Goal: Task Accomplishment & Management: Complete application form

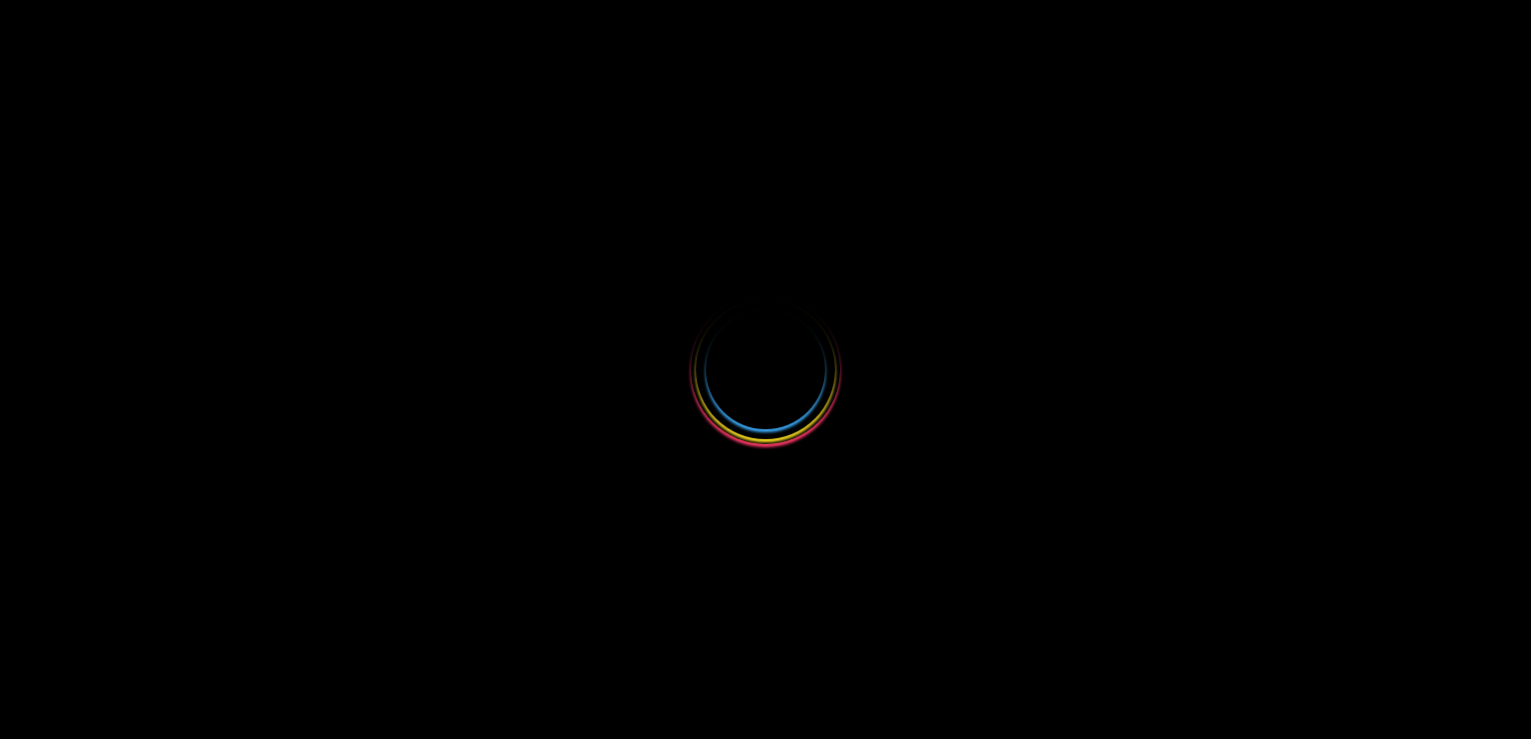
select select
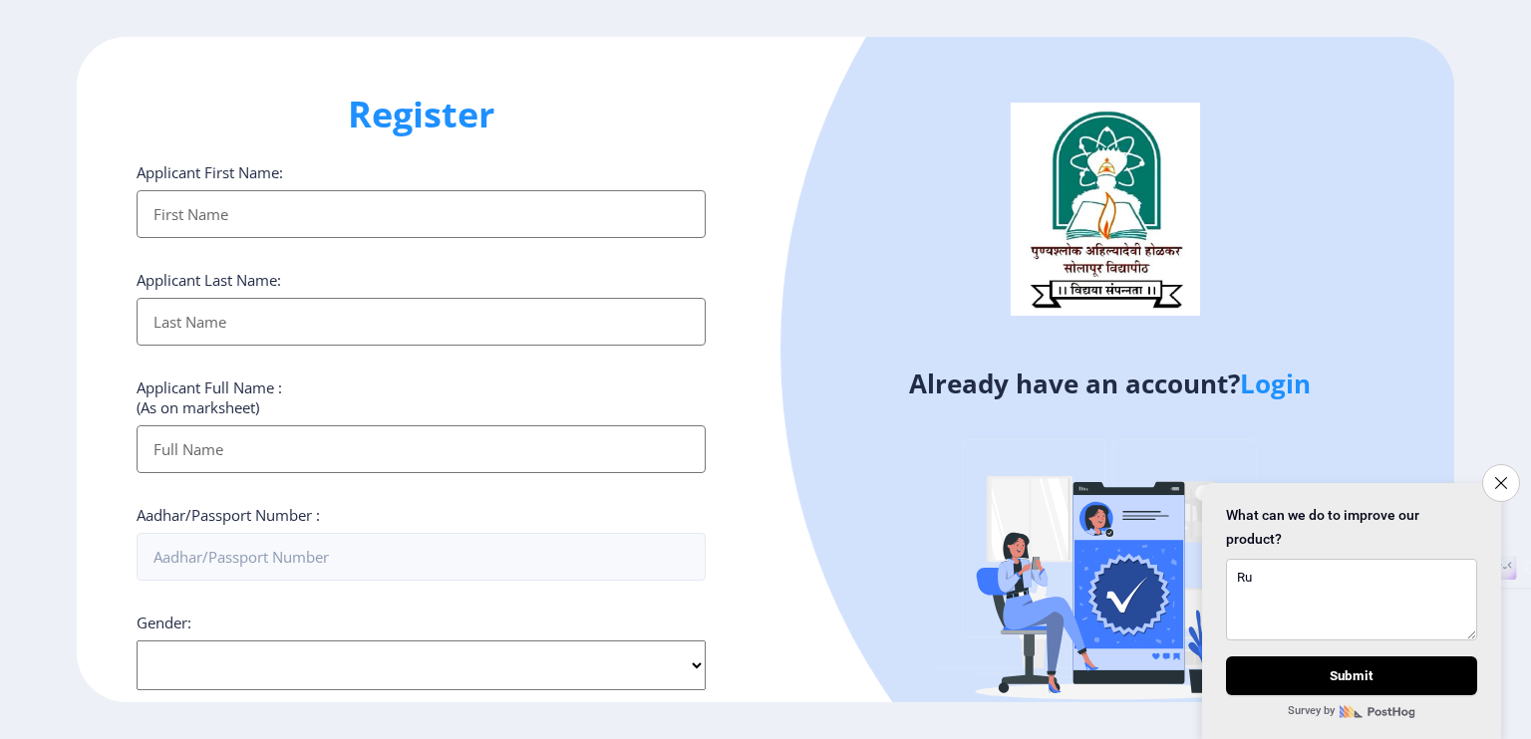
type textarea "Ru"
click at [551, 201] on input "Applicant First Name:" at bounding box center [421, 214] width 569 height 48
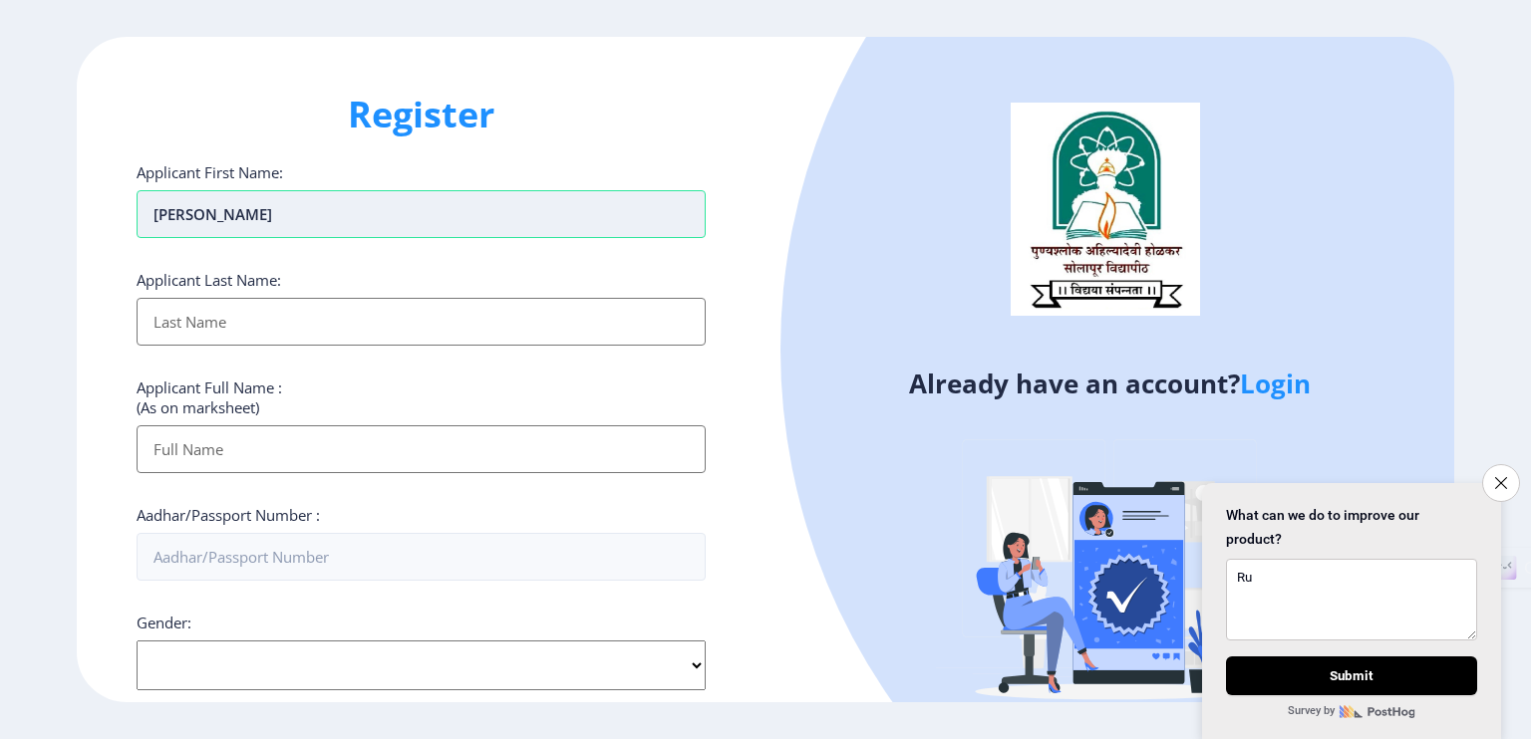
type input "[PERSON_NAME]"
type input "Kulkarni"
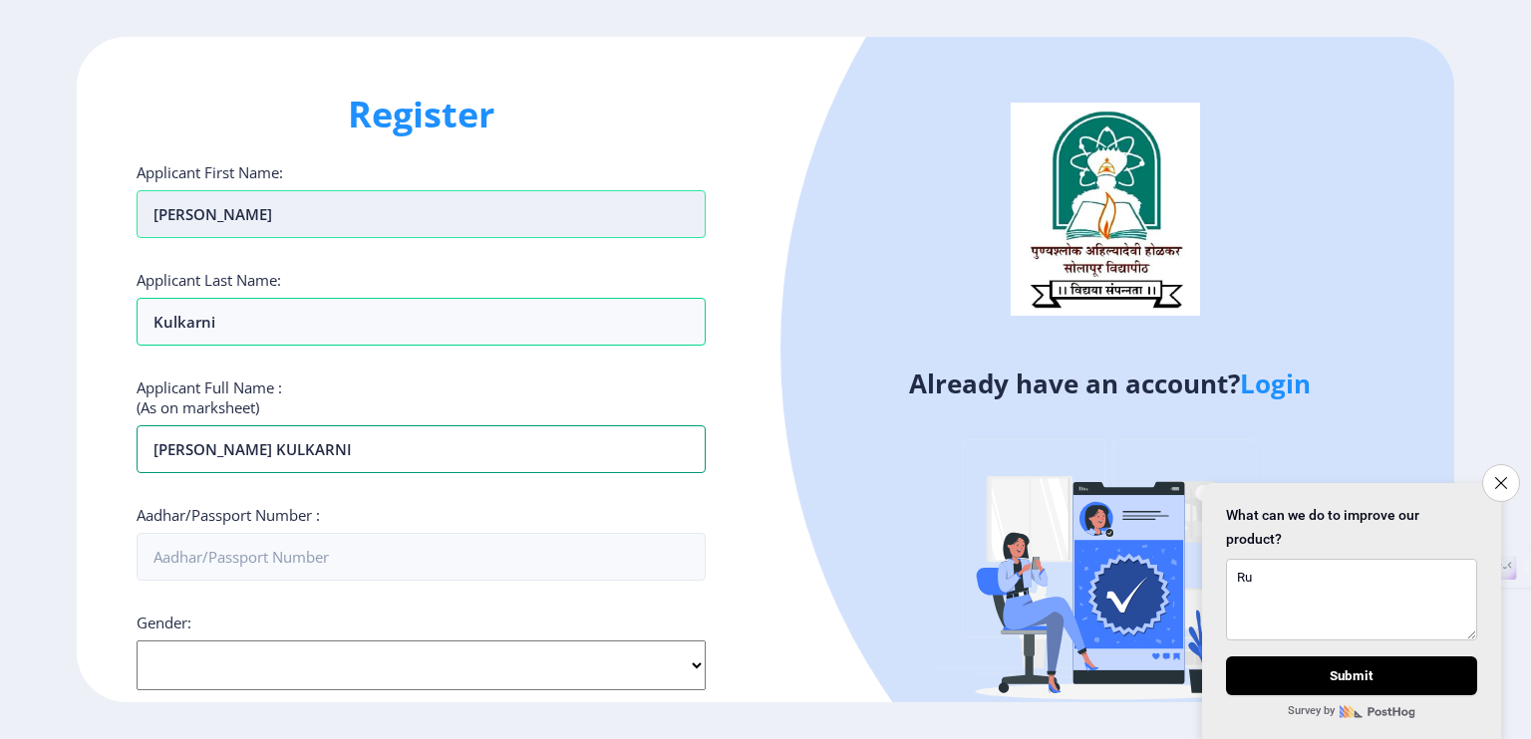
type input "[PERSON_NAME] KULKARNI"
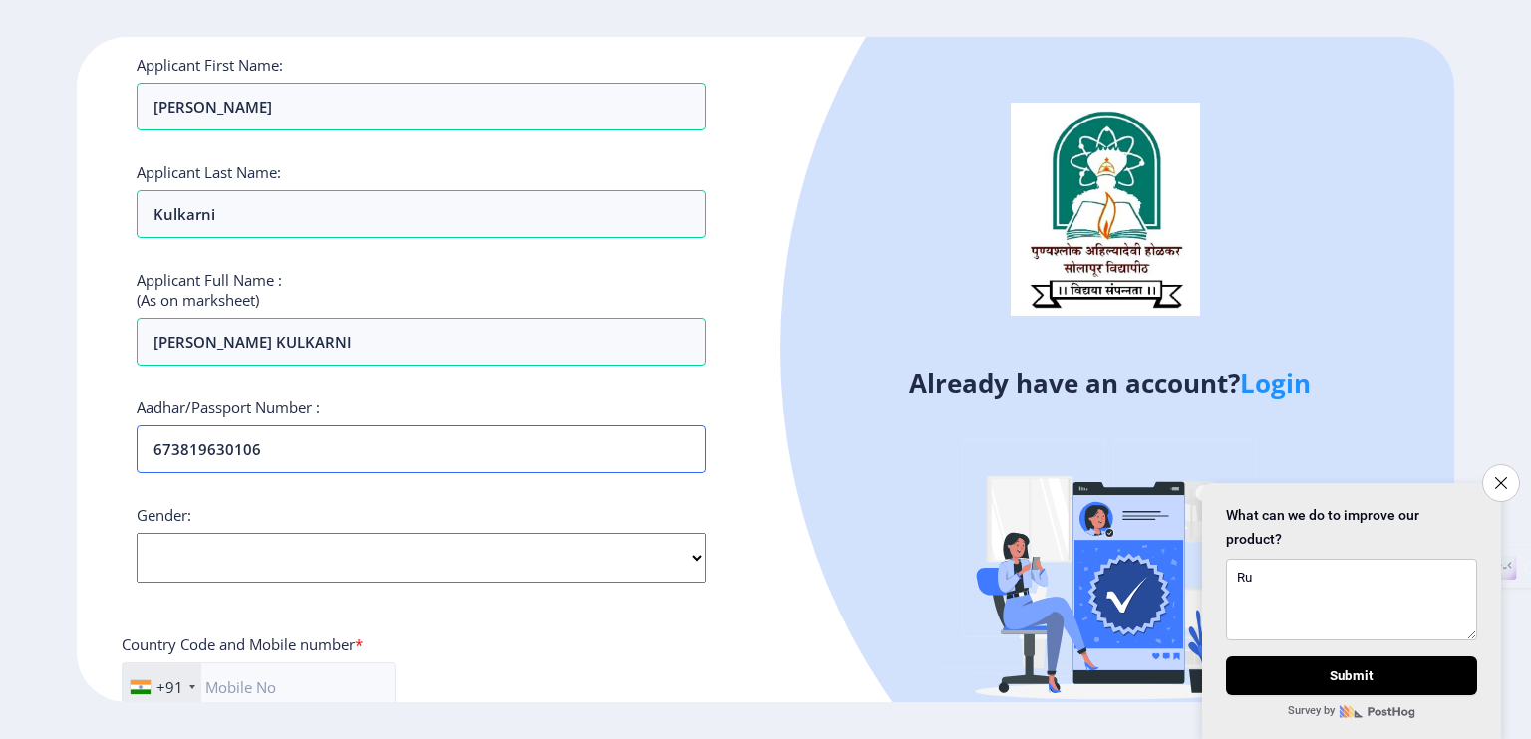
scroll to position [110, 0]
type input "673819630106"
click at [367, 565] on select "Select Gender [DEMOGRAPHIC_DATA] [DEMOGRAPHIC_DATA] Other" at bounding box center [421, 556] width 569 height 50
select select "[DEMOGRAPHIC_DATA]"
click at [137, 531] on select "Select Gender [DEMOGRAPHIC_DATA] [DEMOGRAPHIC_DATA] Other" at bounding box center [421, 556] width 569 height 50
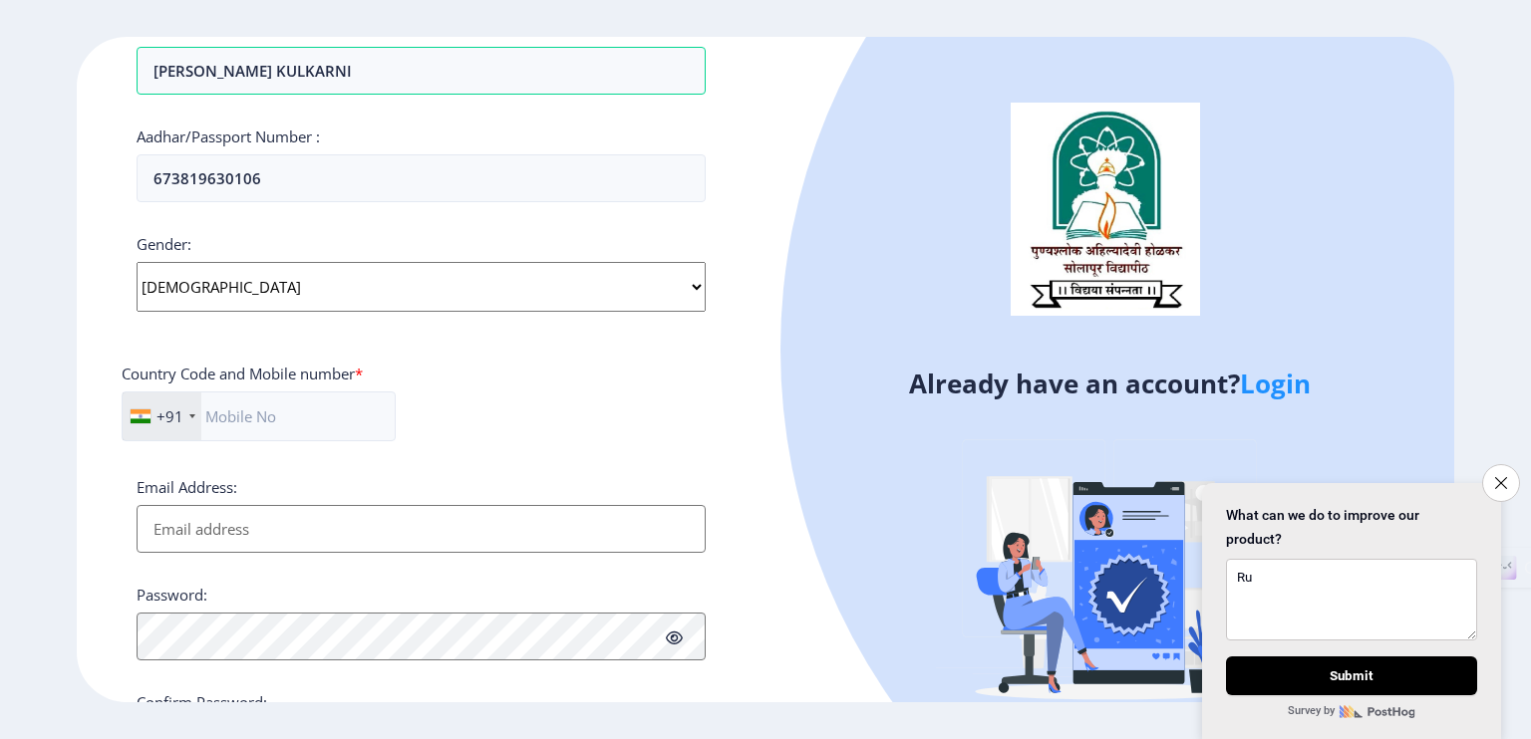
scroll to position [391, 0]
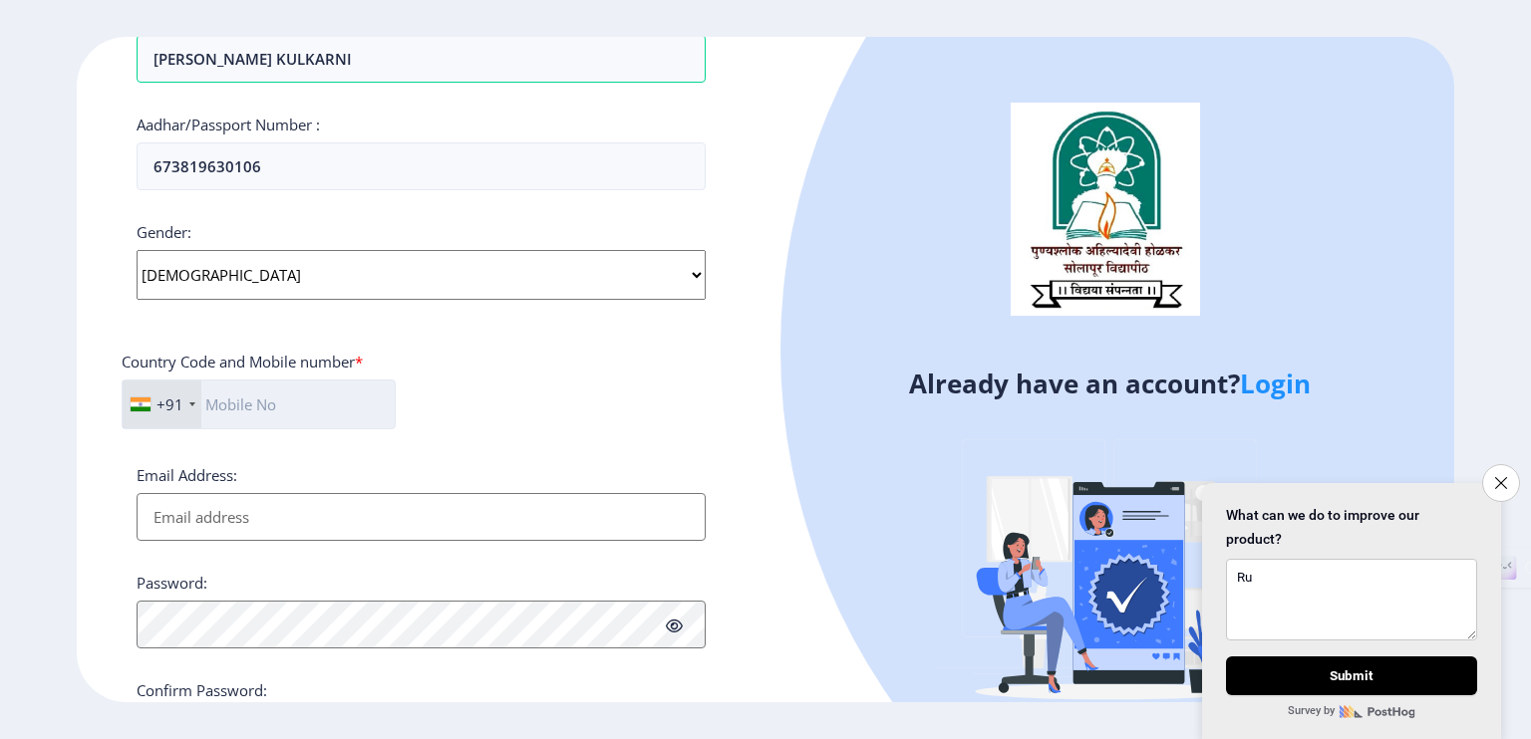
click at [280, 412] on input "text" at bounding box center [259, 405] width 274 height 50
type input "8999201002"
click at [157, 521] on input "Email Address:" at bounding box center [421, 517] width 569 height 48
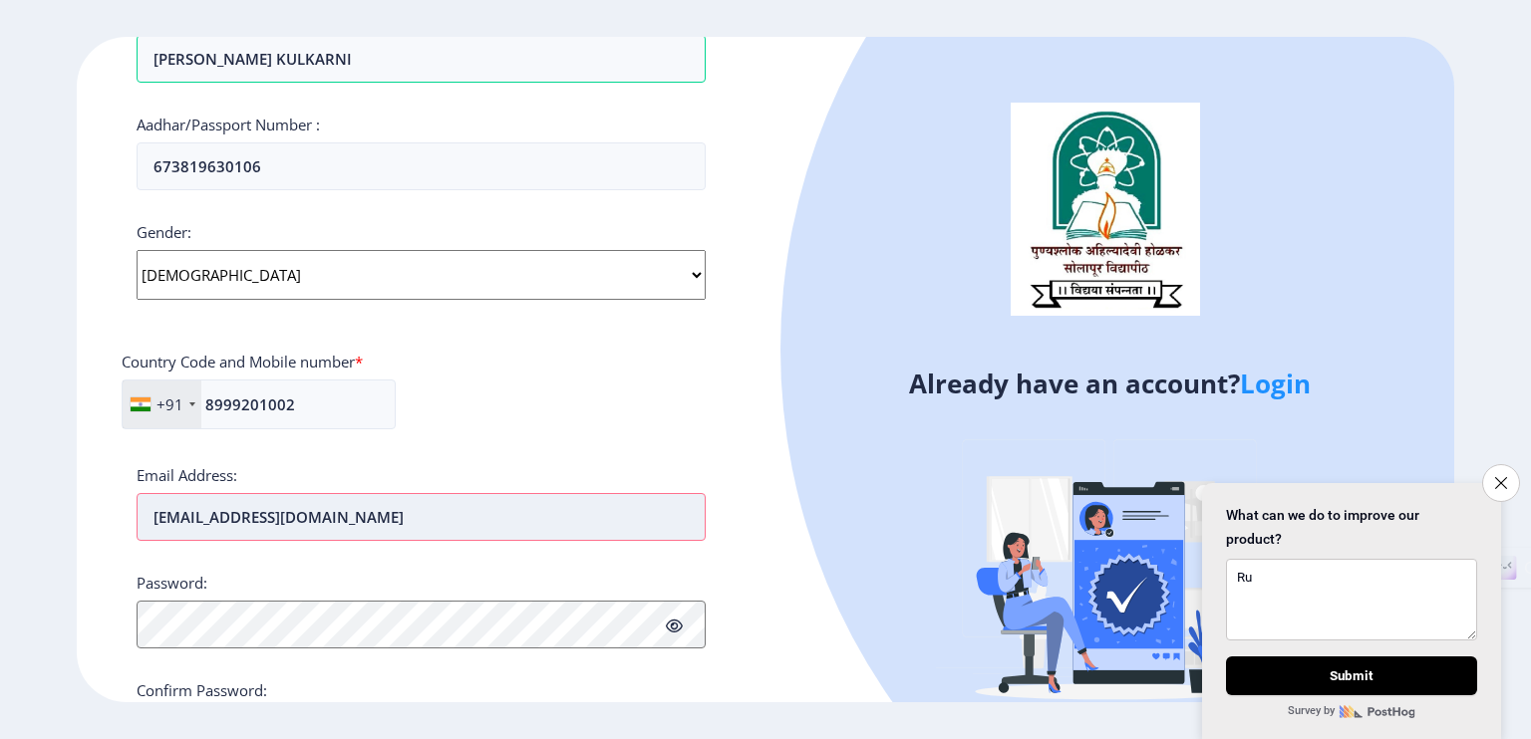
type input "[EMAIL_ADDRESS][DOMAIN_NAME]"
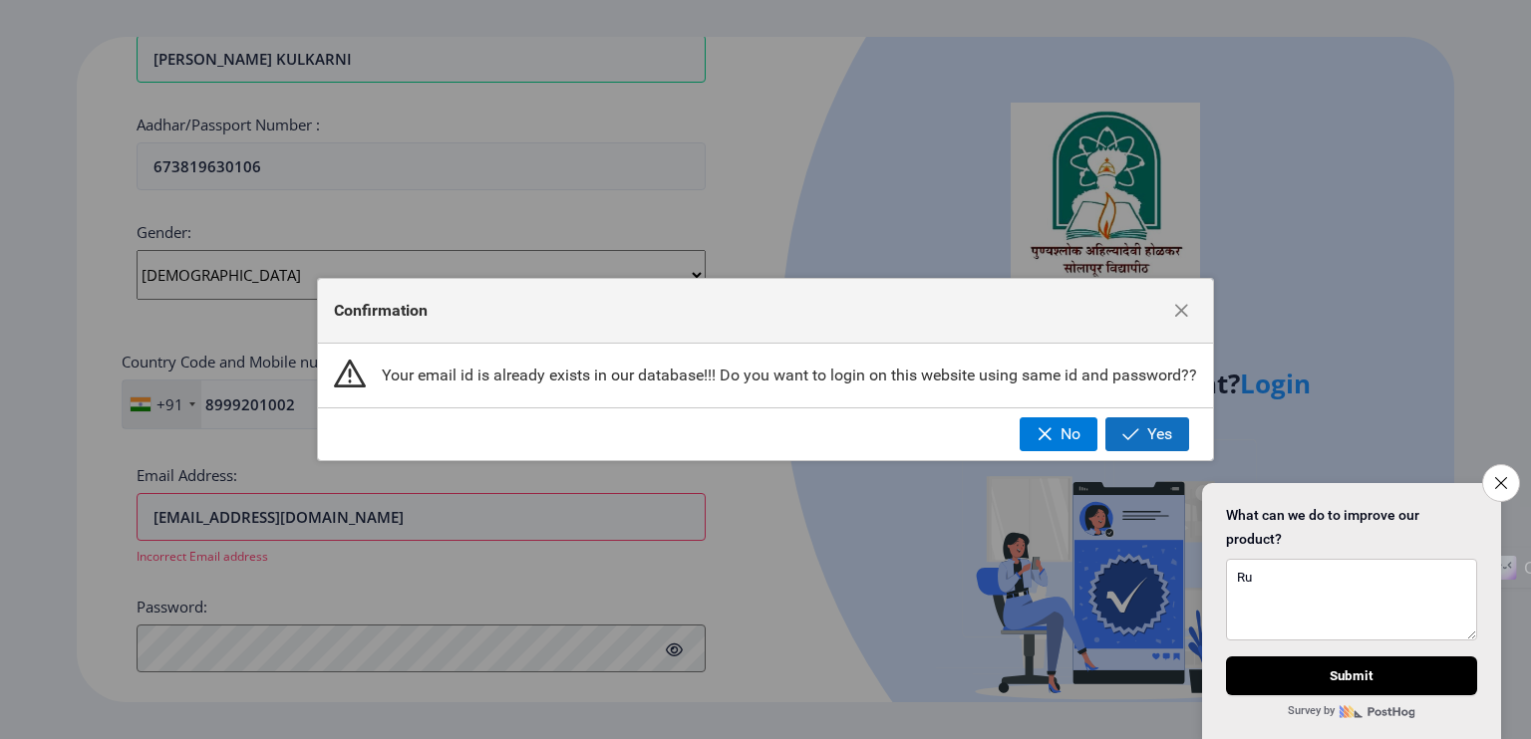
click at [1122, 434] on span "button" at bounding box center [1130, 435] width 17 height 16
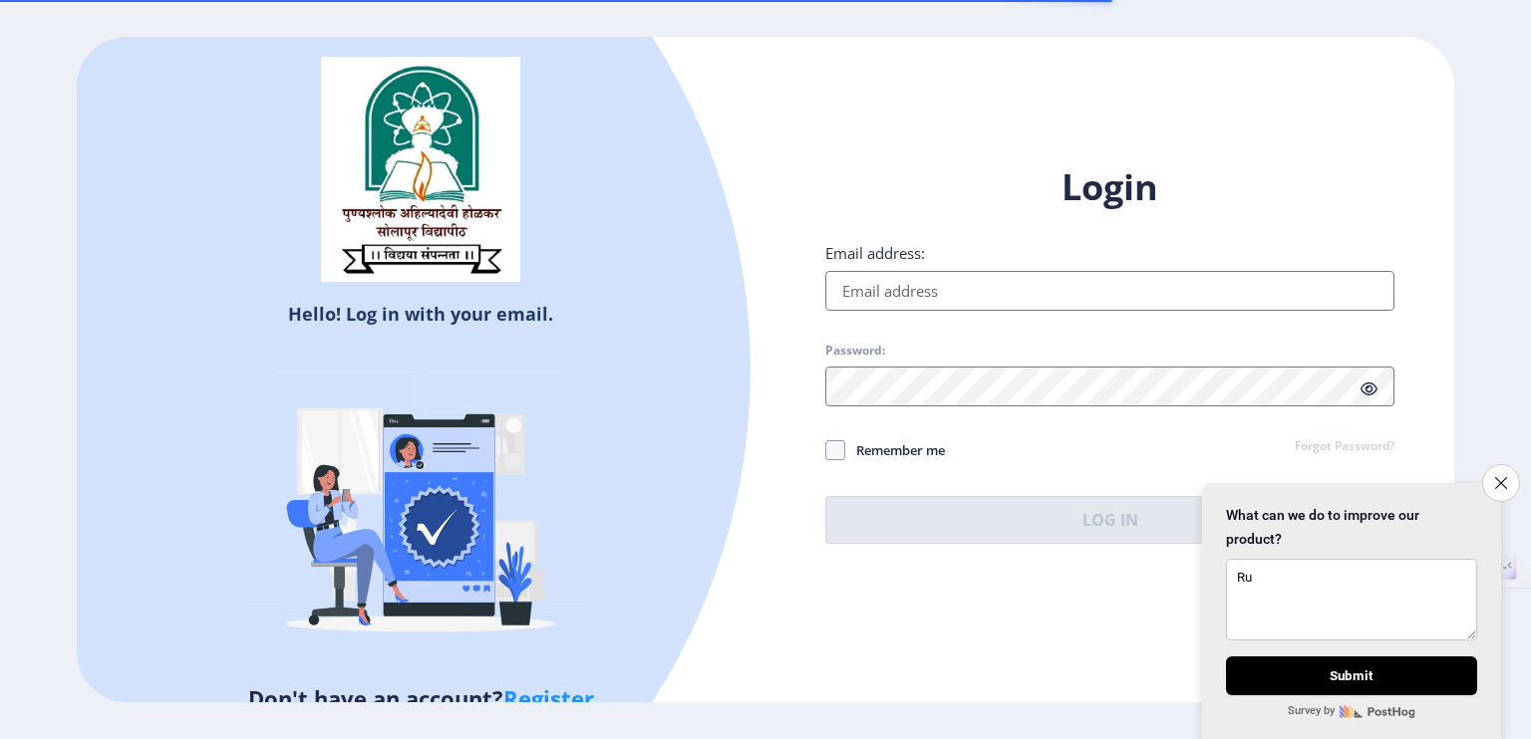
click at [989, 295] on input "Email address:" at bounding box center [1109, 291] width 569 height 40
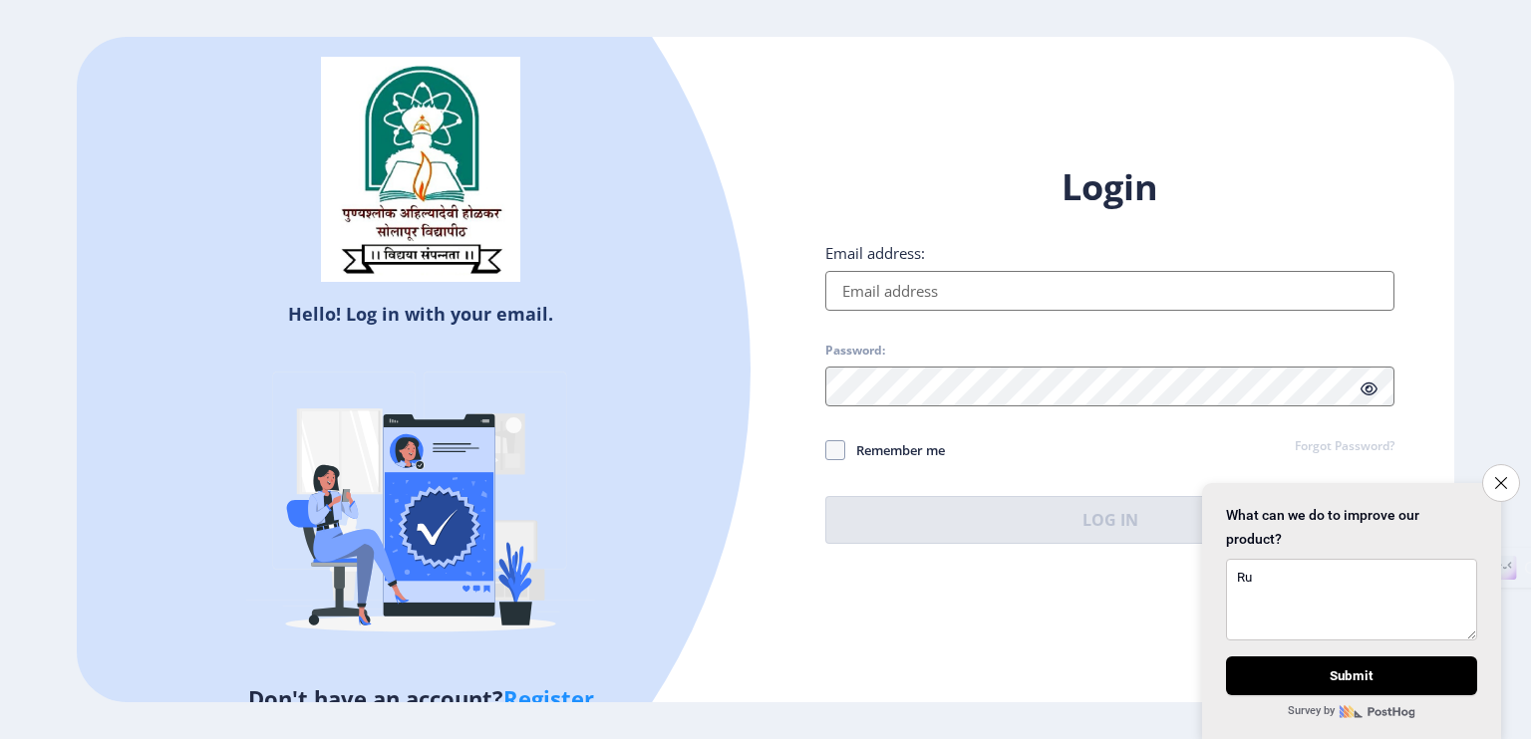
type input "[EMAIL_ADDRESS][DOMAIN_NAME]"
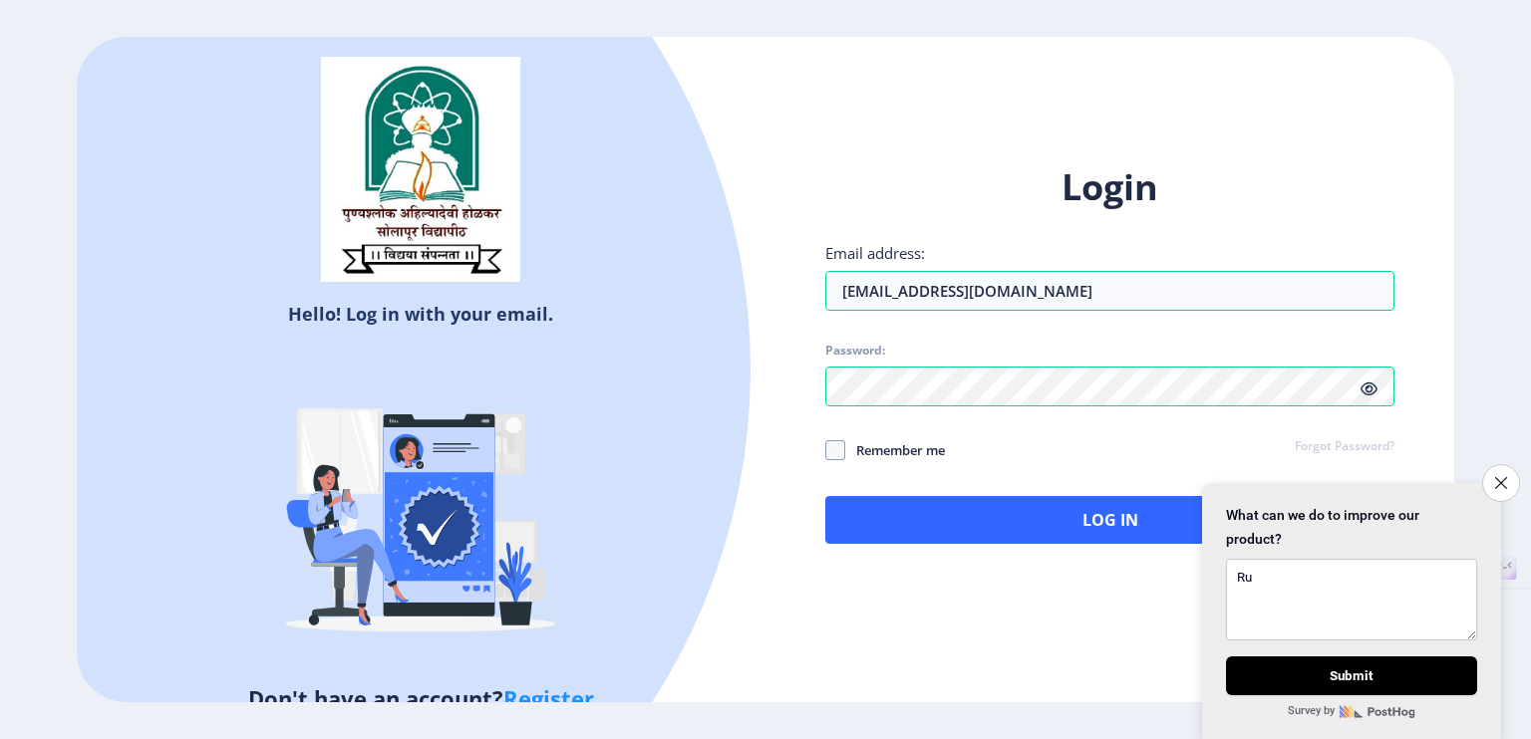
click at [1369, 386] on icon at bounding box center [1368, 389] width 17 height 15
click at [1503, 476] on icon "Close survey" at bounding box center [1500, 482] width 13 height 13
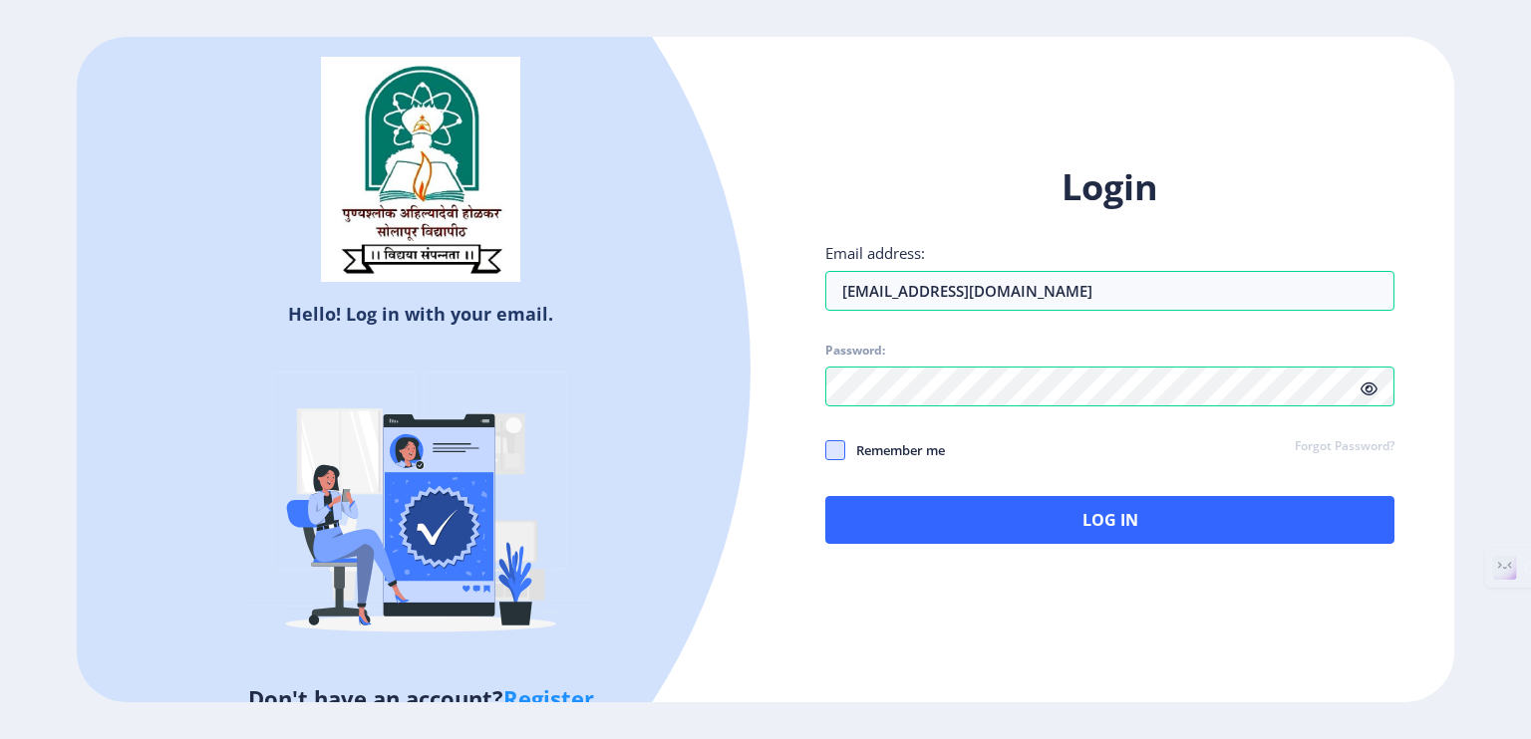
click at [840, 448] on span at bounding box center [835, 451] width 20 height 20
click at [826, 449] on input "Remember me" at bounding box center [825, 449] width 1 height 1
checkbox input "true"
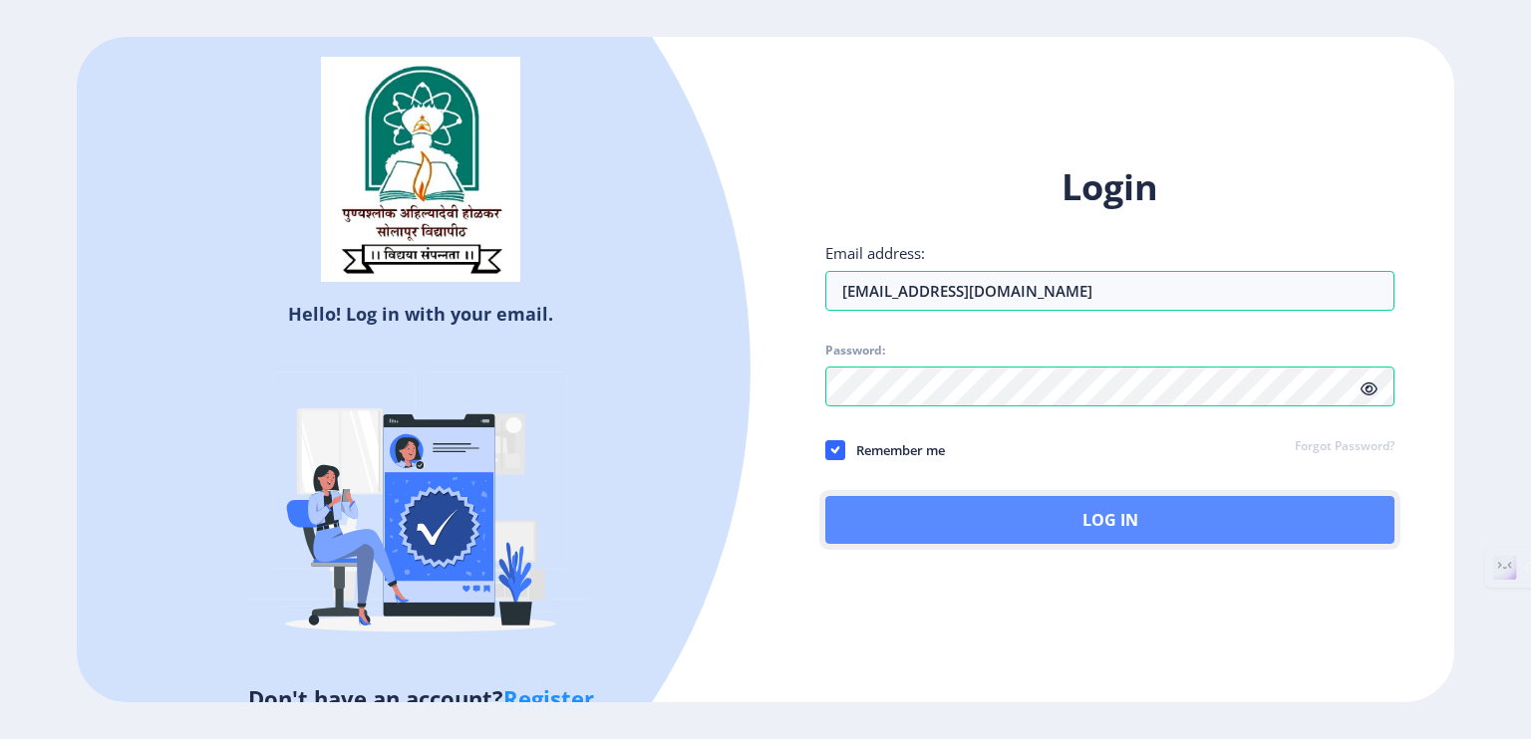
click at [1053, 522] on button "Log In" at bounding box center [1109, 520] width 569 height 48
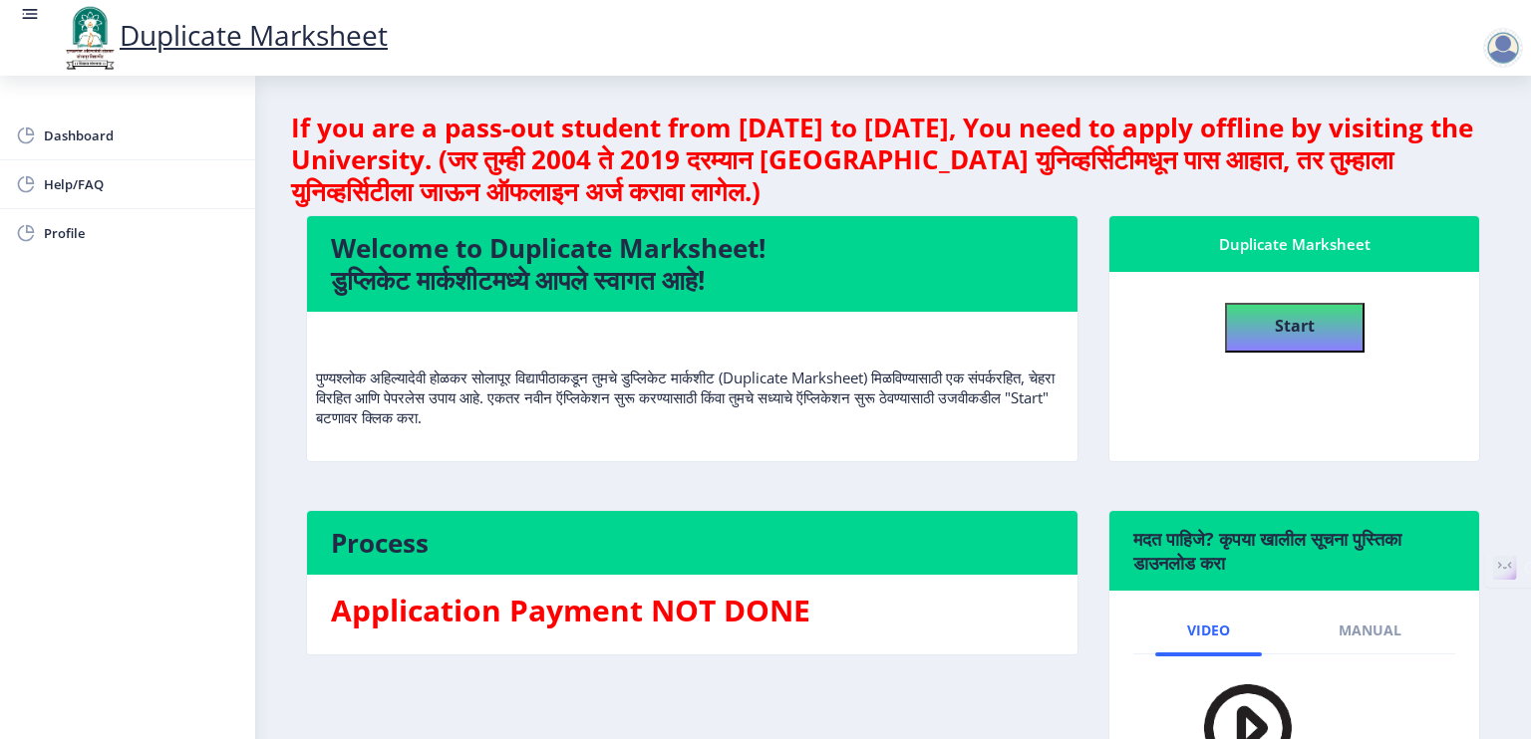
scroll to position [88, 0]
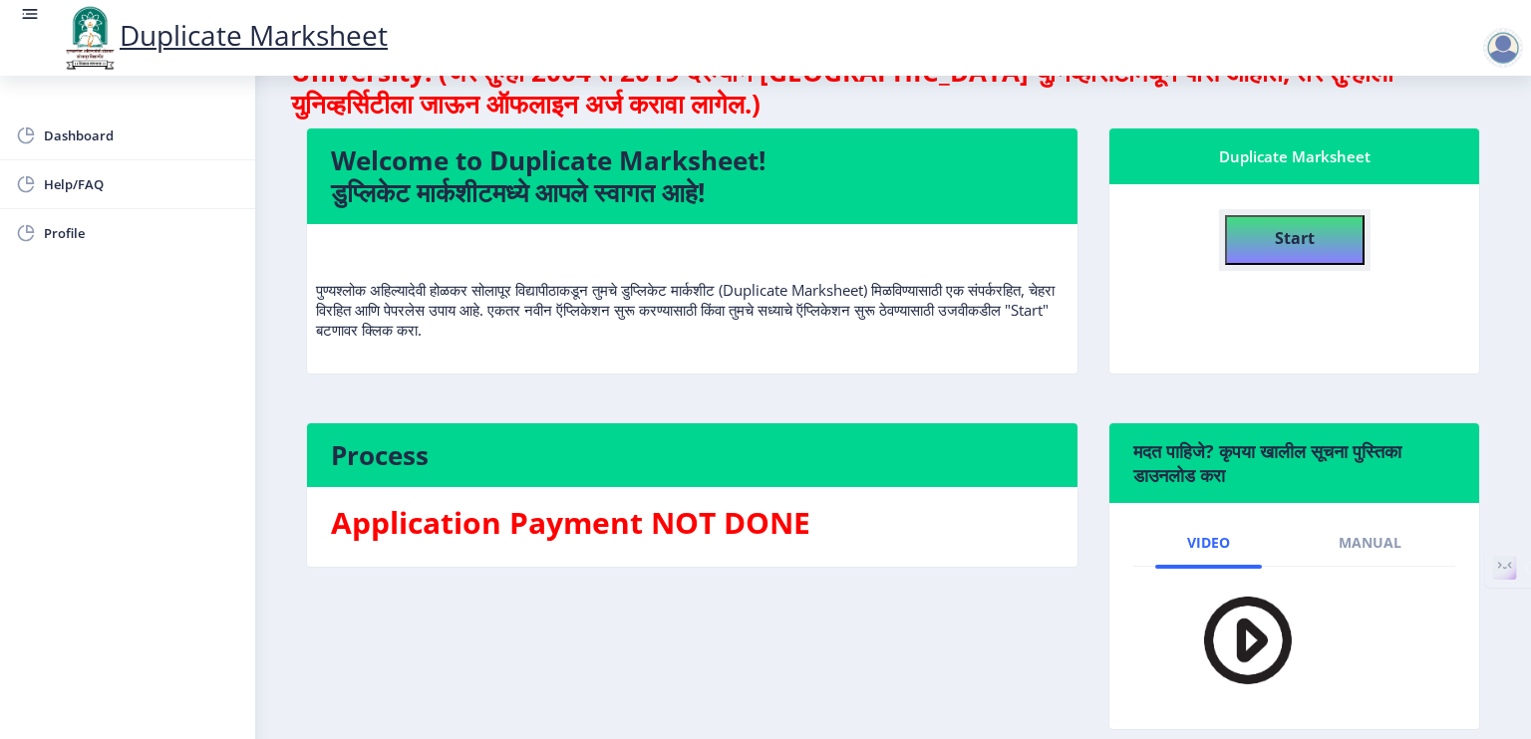
click at [1334, 236] on button "Start" at bounding box center [1295, 240] width 140 height 50
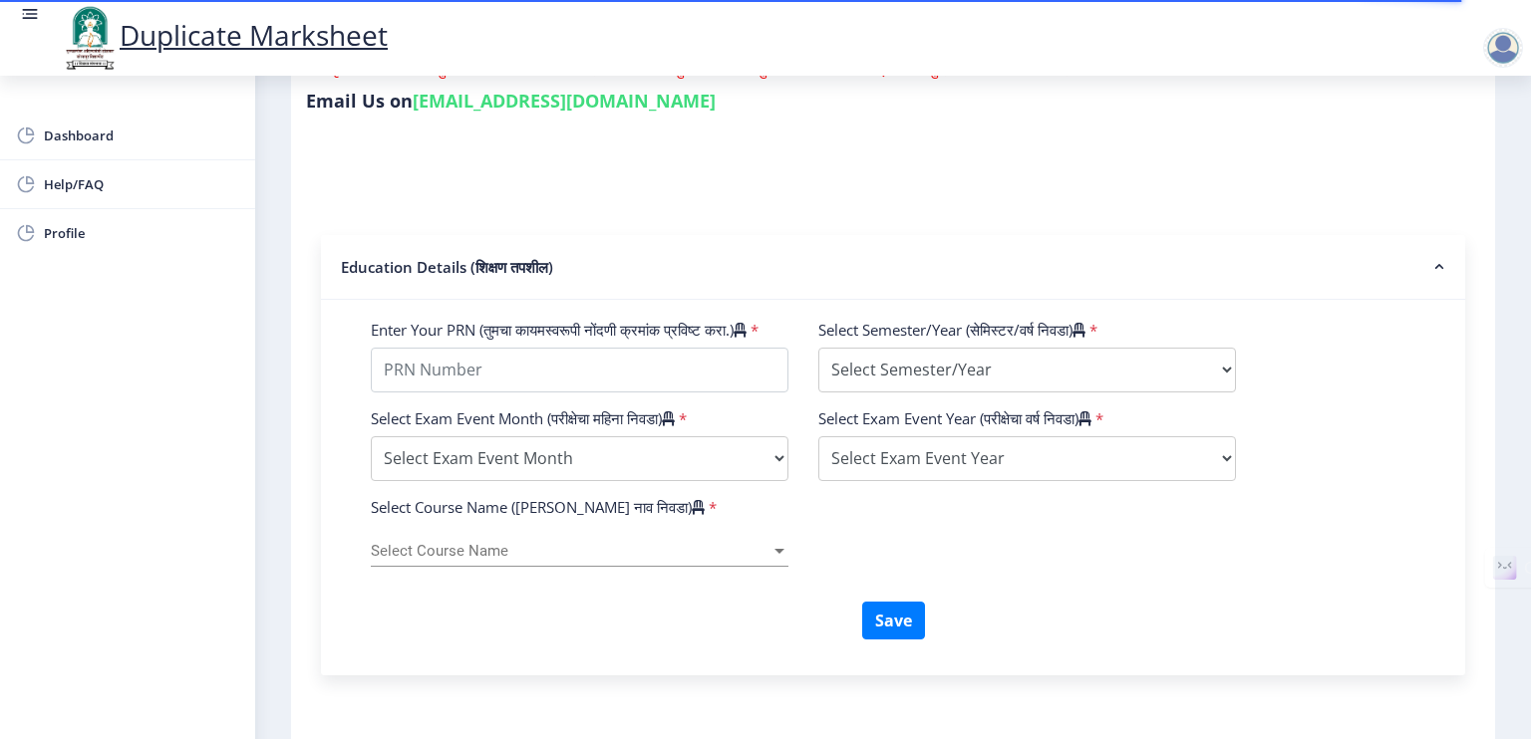
scroll to position [553, 0]
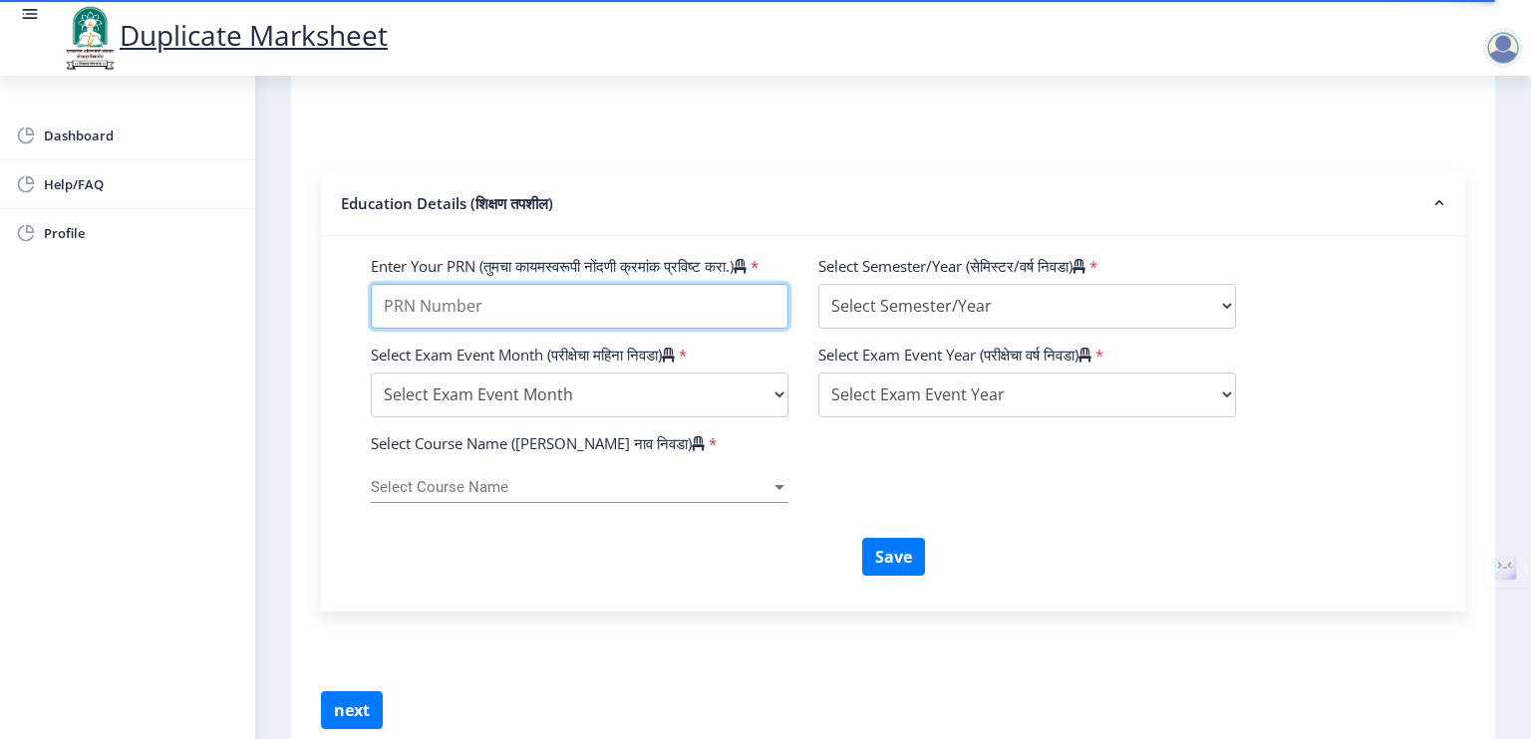
click at [592, 326] on input "Enter Your PRN (तुमचा कायमस्वरूपी नोंदणी क्रमांक प्रविष्ट करा.)" at bounding box center [580, 306] width 418 height 45
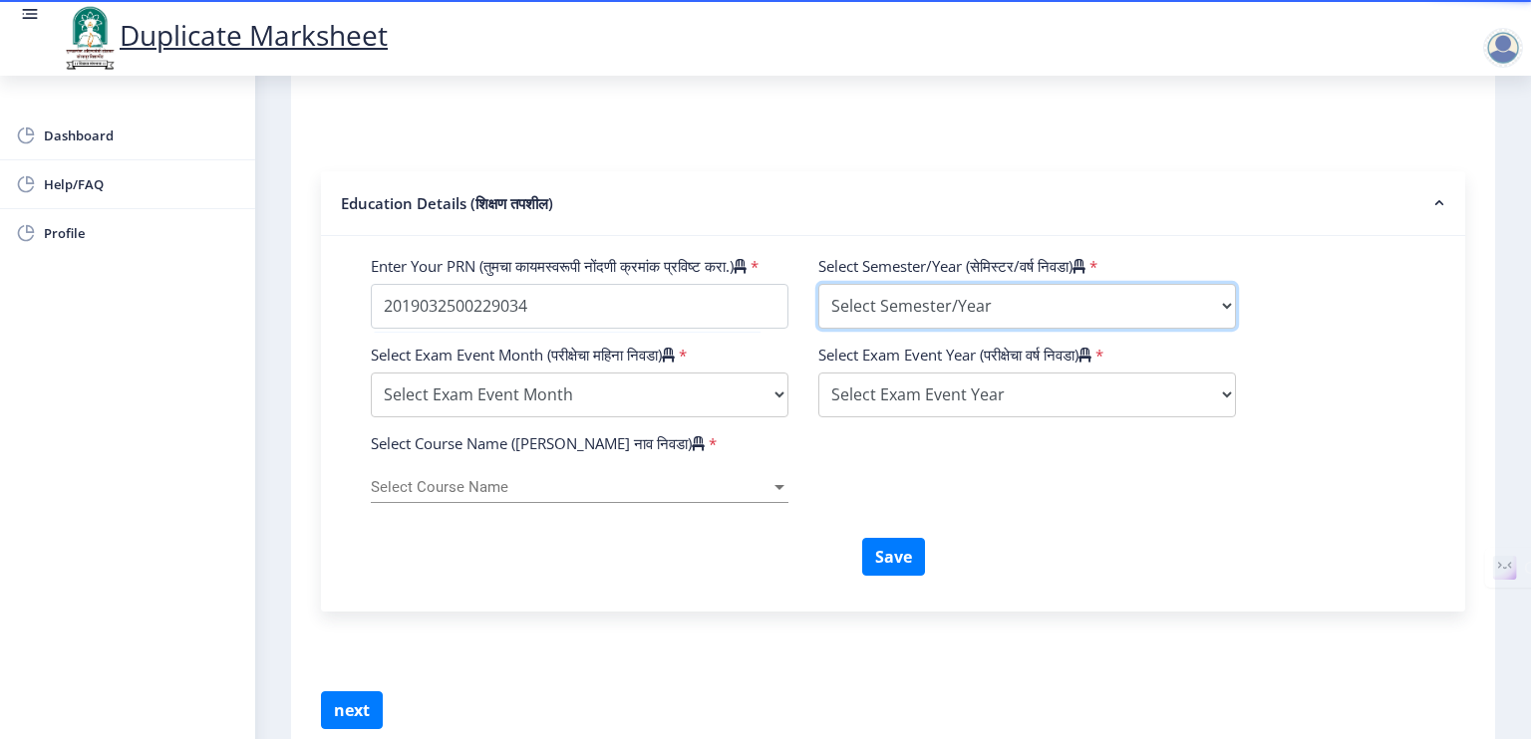
click at [886, 303] on select "Select Semester/Year Semester I Semester II Semester III Semester IV Semester V…" at bounding box center [1027, 306] width 418 height 45
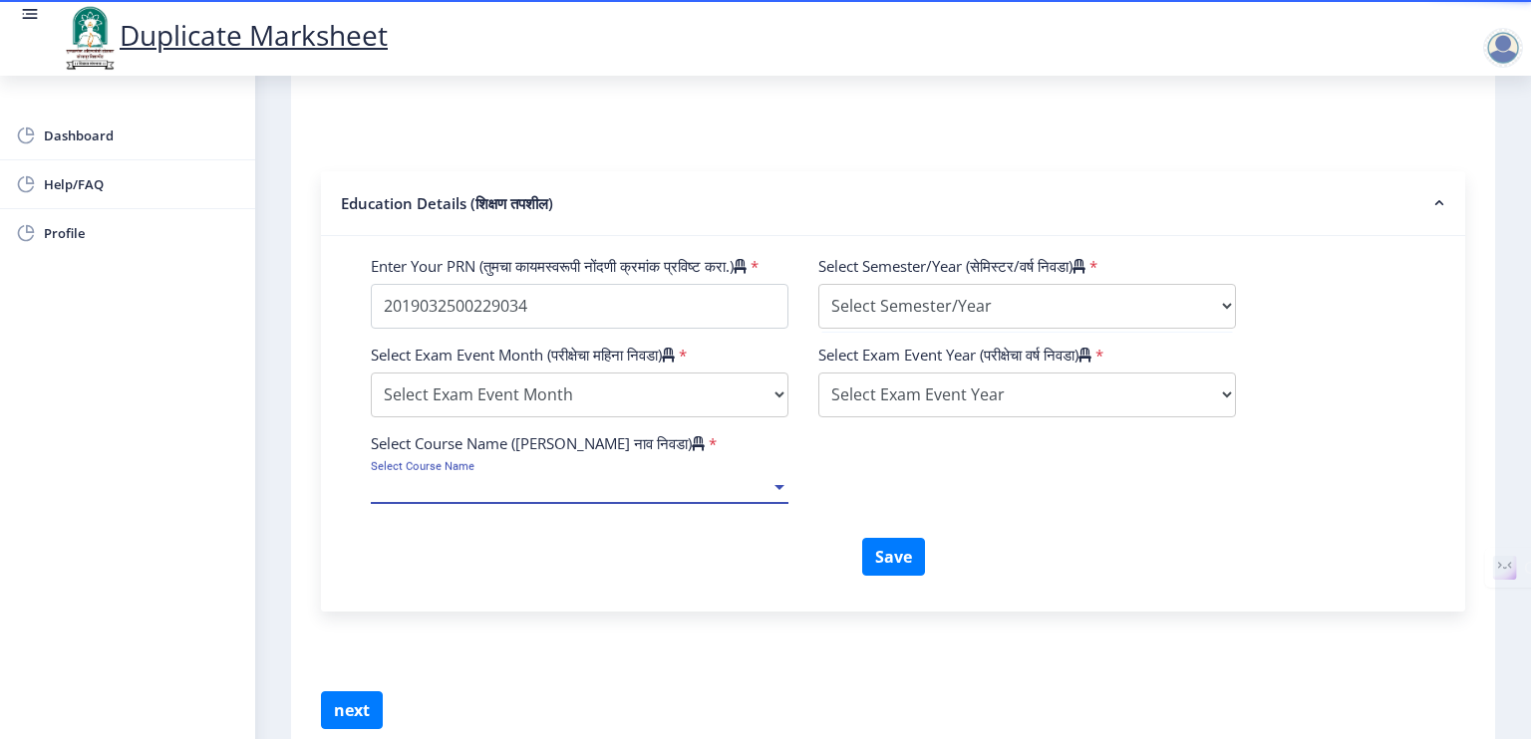
click at [719, 496] on span "Select Course Name" at bounding box center [571, 487] width 400 height 17
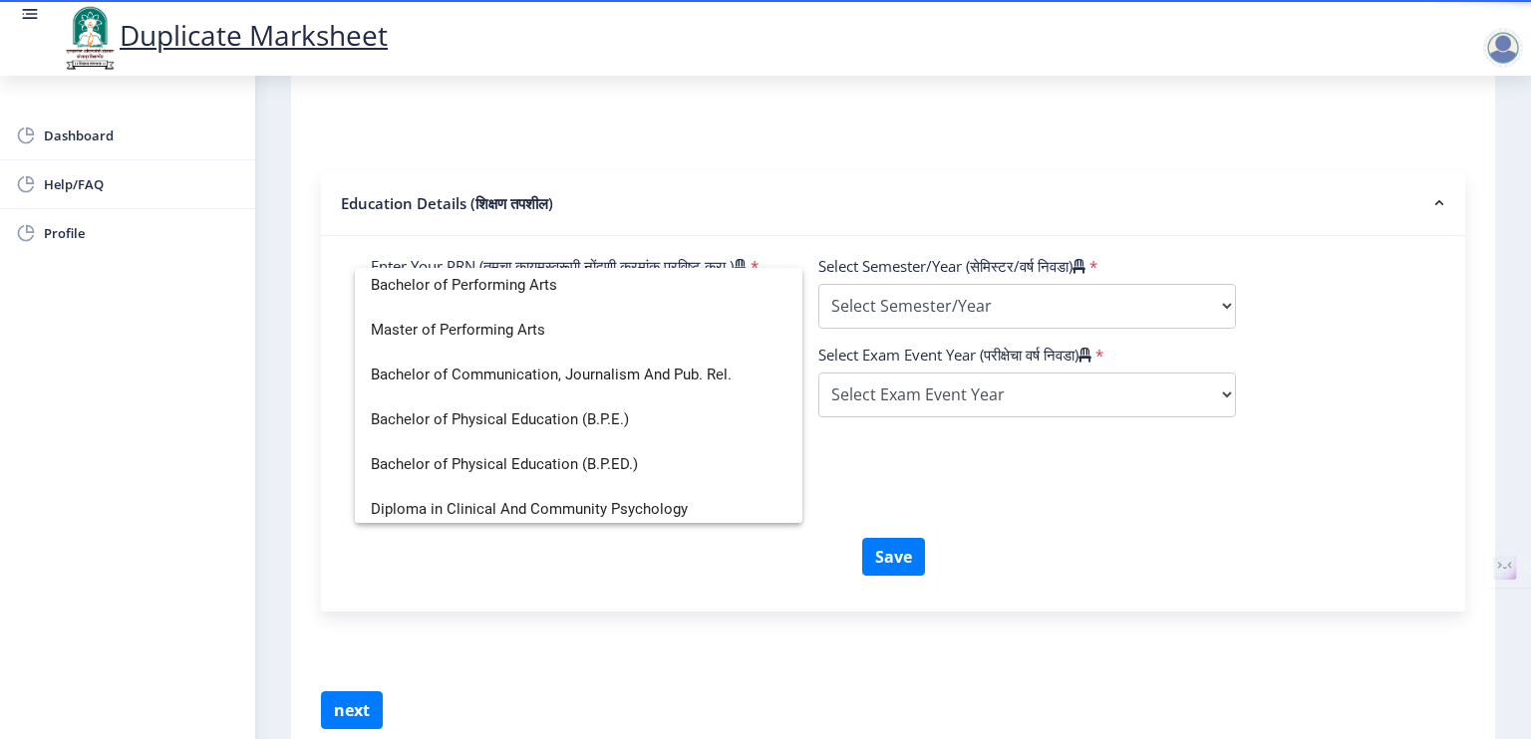
scroll to position [493, 0]
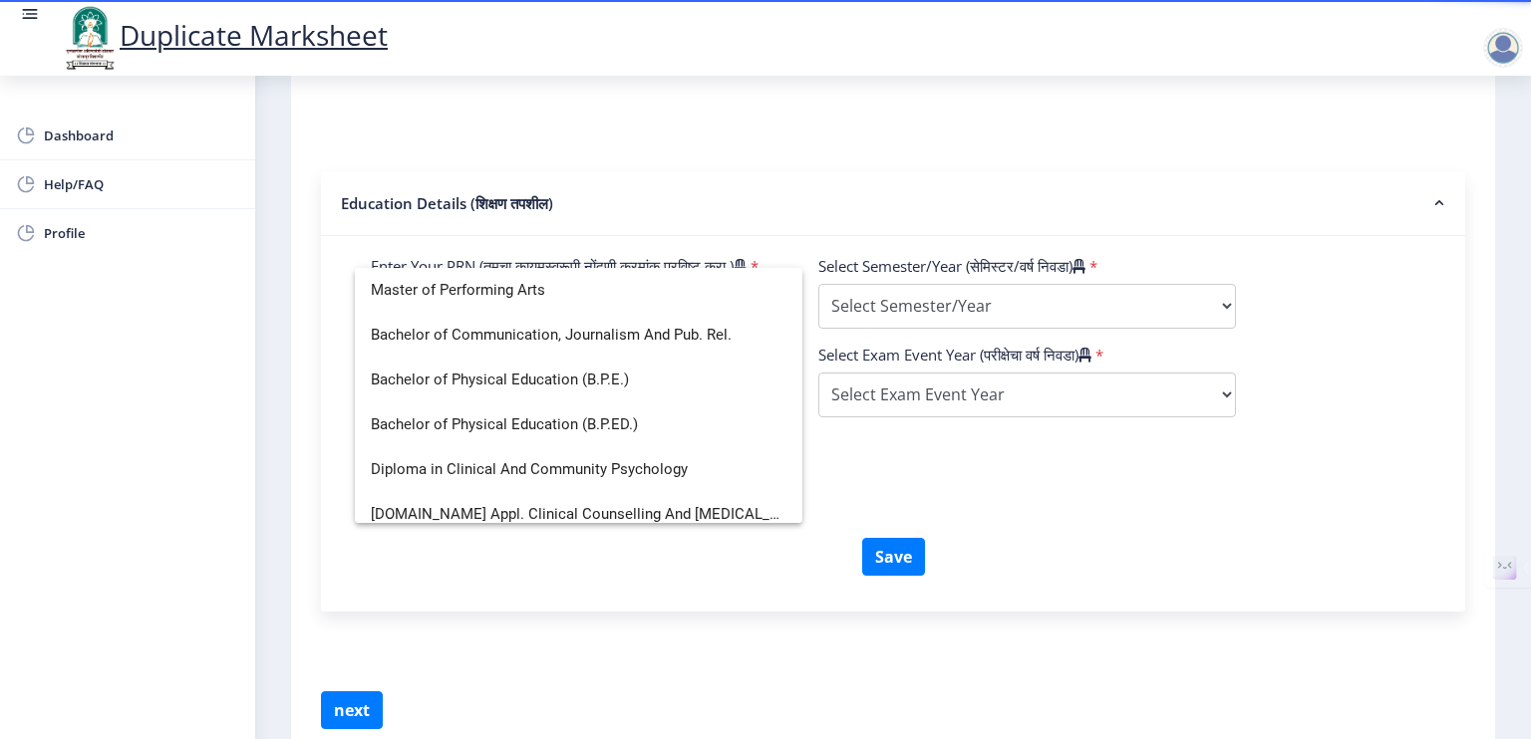
click at [890, 503] on div at bounding box center [765, 369] width 1531 height 739
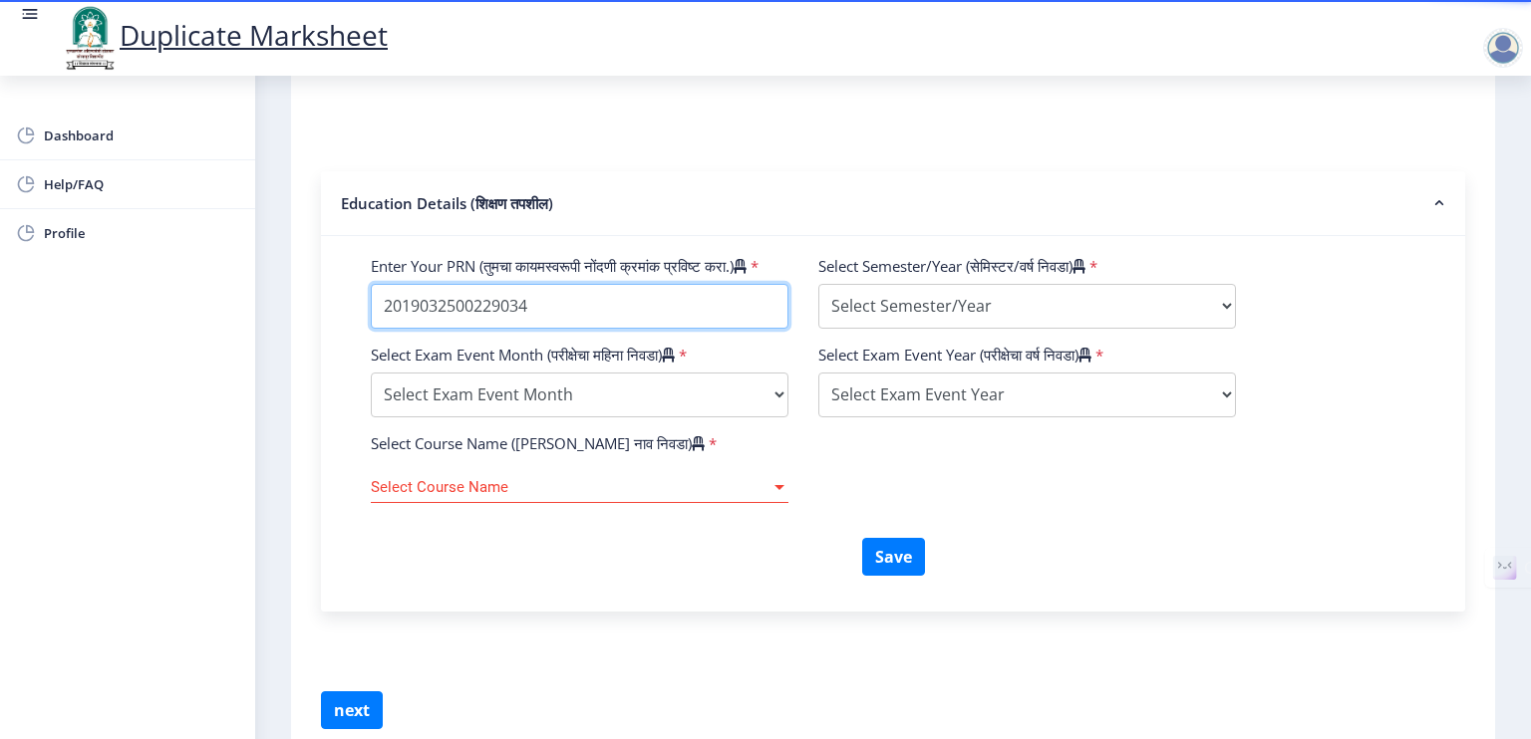
click at [666, 321] on input "Enter Your PRN (तुमचा कायमस्वरूपी नोंदणी क्रमांक प्रविष्ट करा.)" at bounding box center [580, 306] width 418 height 45
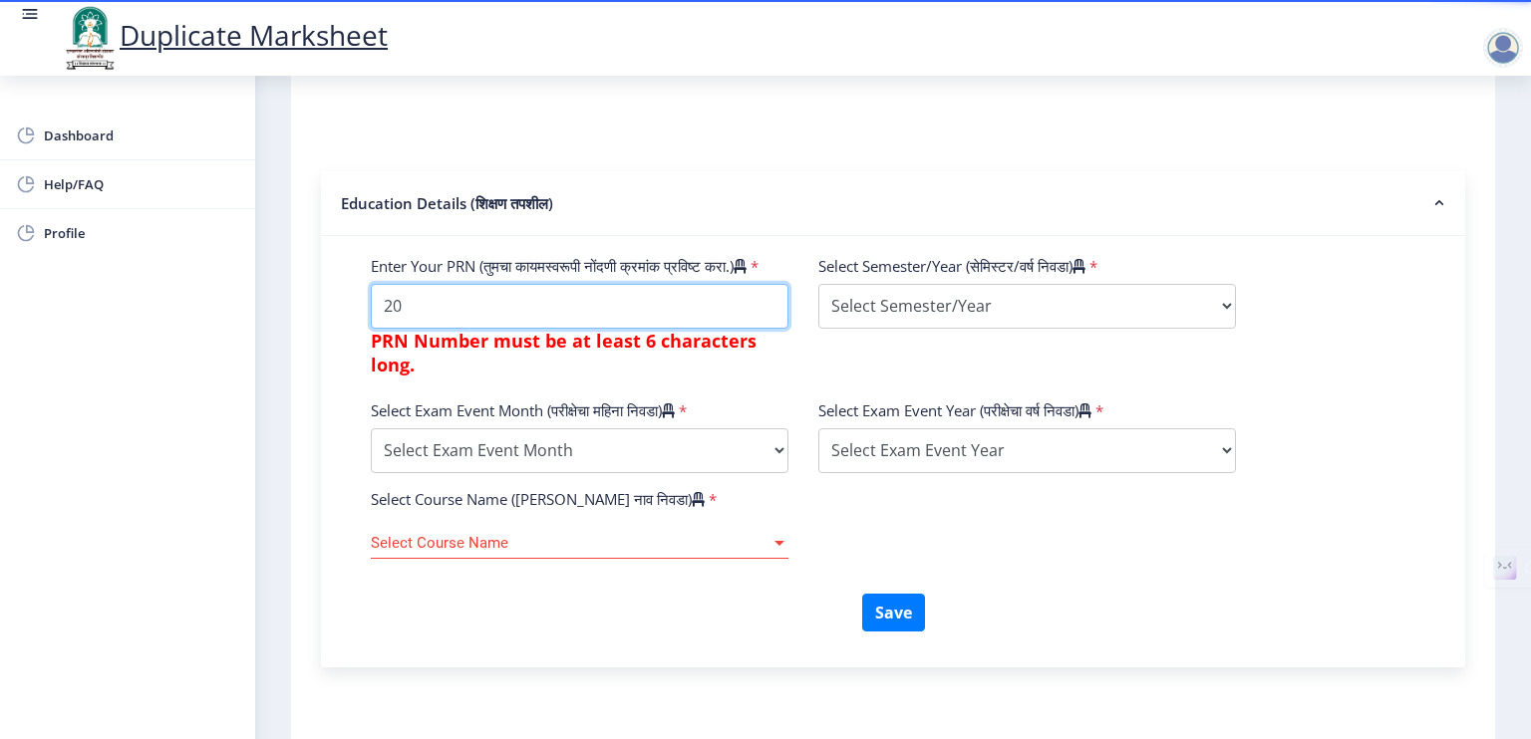
type input "2"
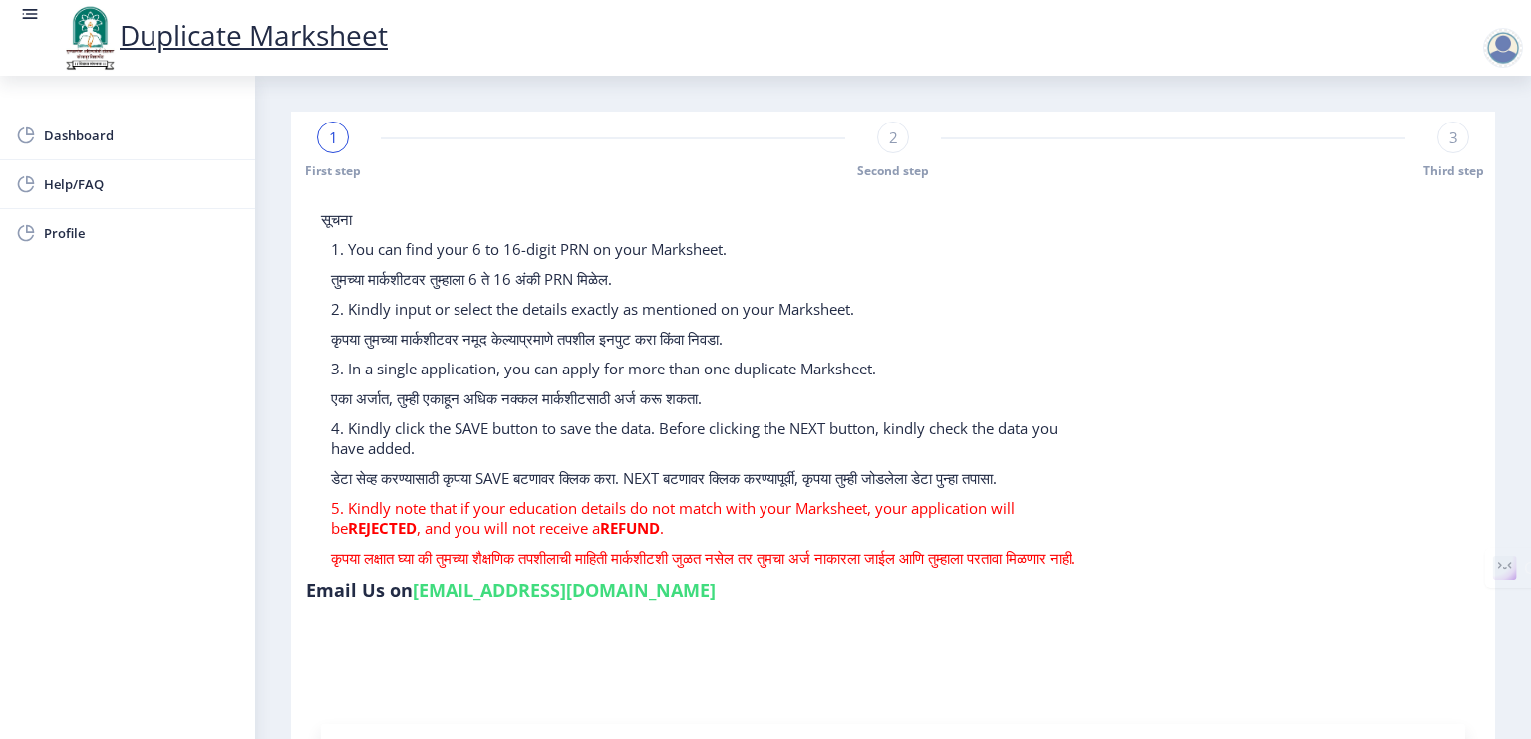
scroll to position [0, 0]
type input "2016032500143366"
click at [1504, 45] on div at bounding box center [1503, 48] width 40 height 40
click at [70, 128] on span "Dashboard" at bounding box center [141, 136] width 195 height 24
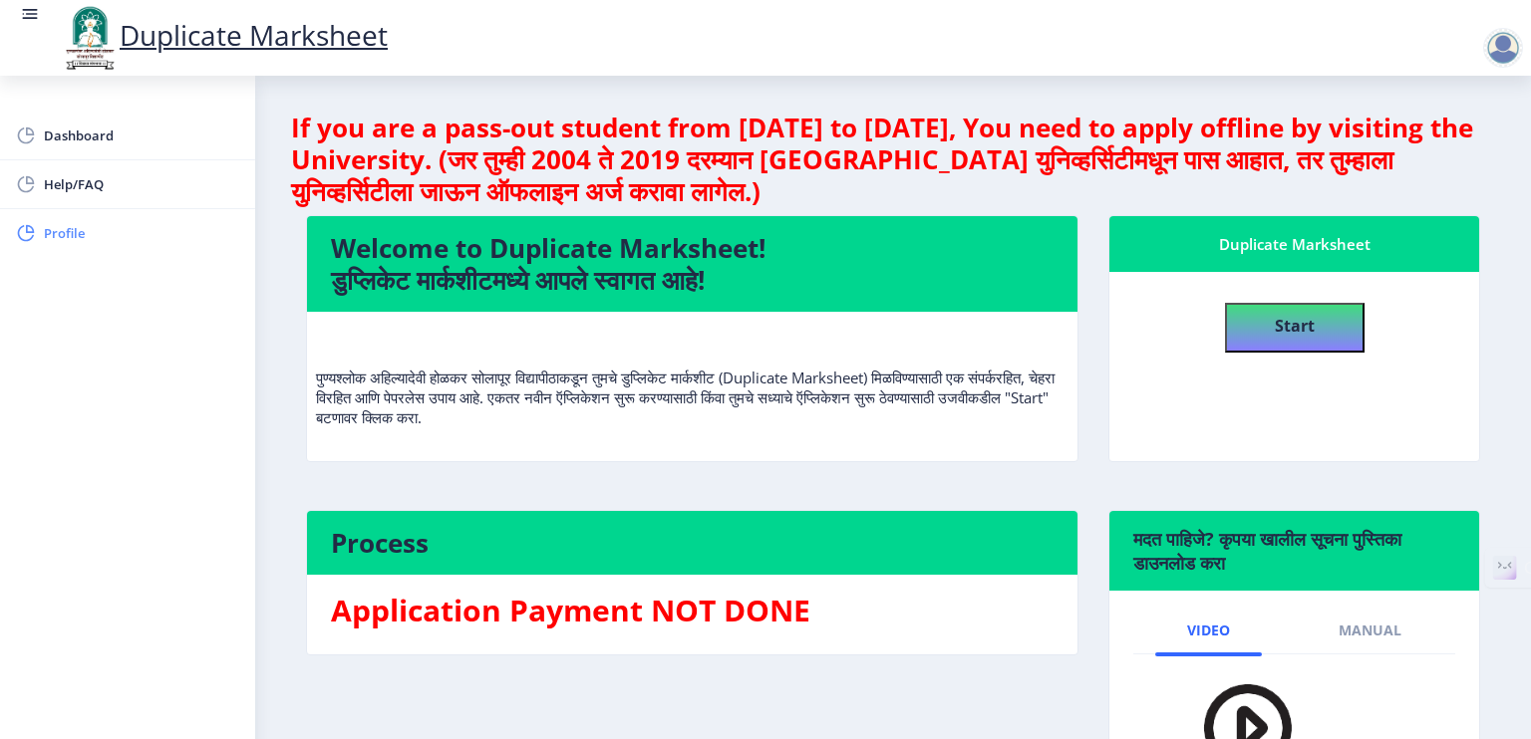
click at [58, 226] on span "Profile" at bounding box center [141, 233] width 195 height 24
select select "[DEMOGRAPHIC_DATA]"
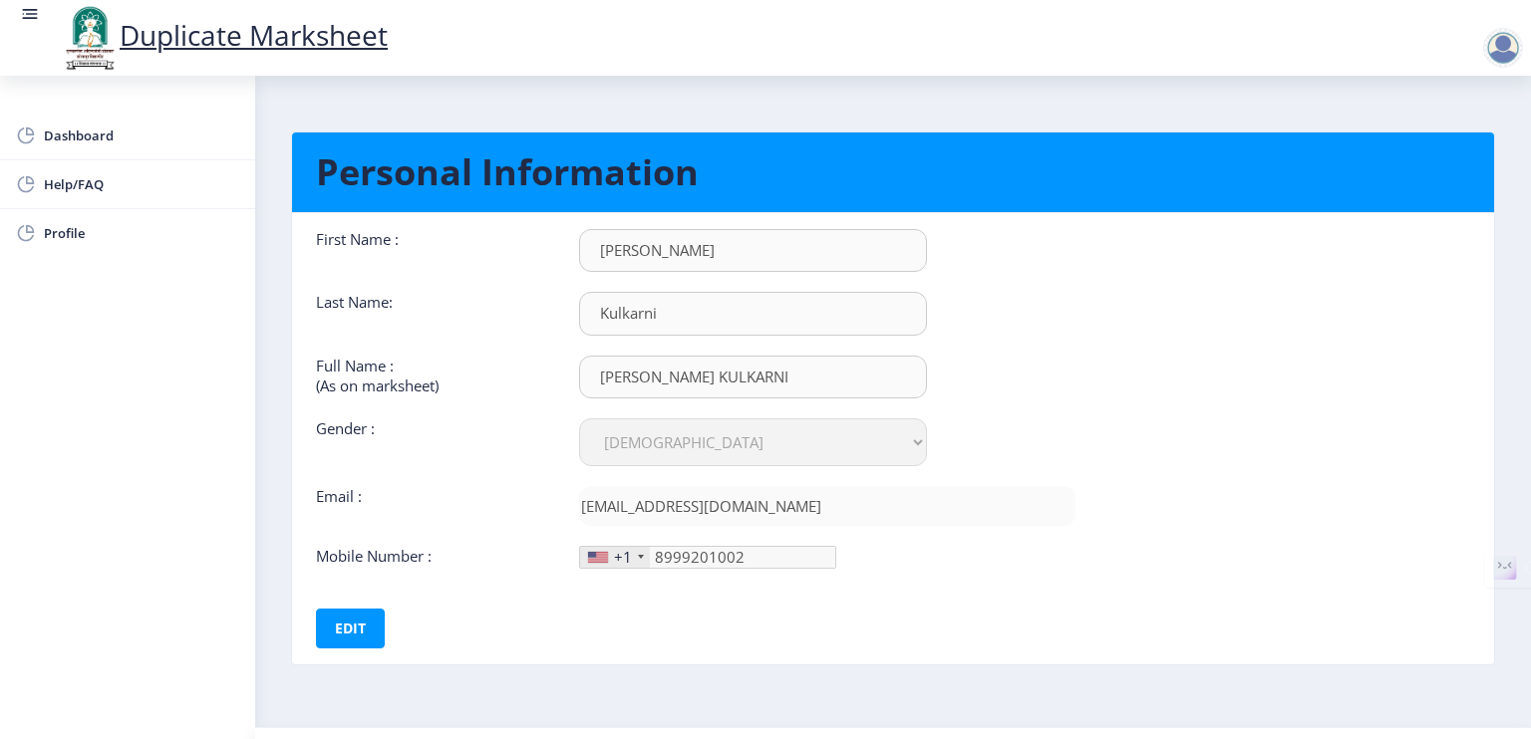
scroll to position [44, 0]
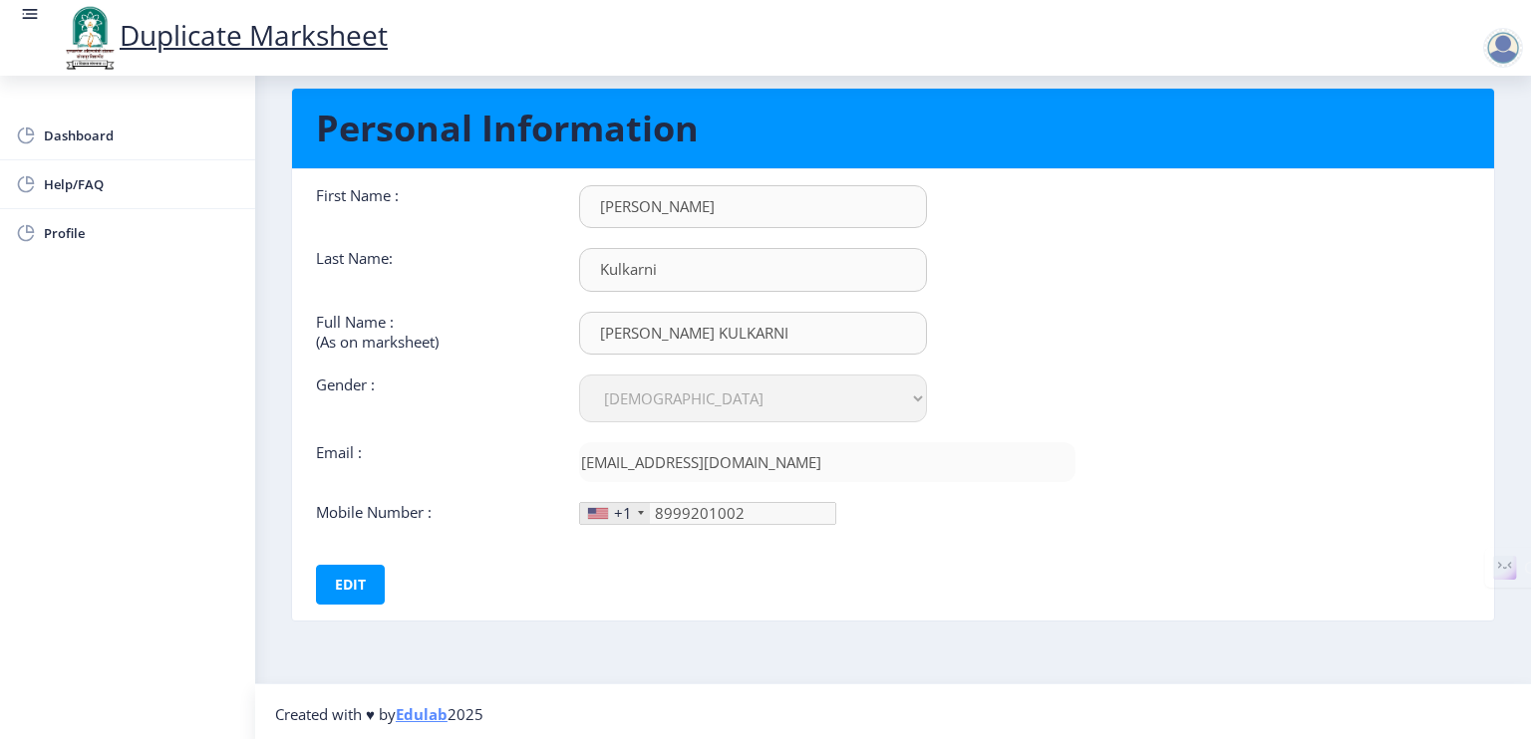
click at [638, 511] on div at bounding box center [641, 513] width 6 height 4
click at [628, 509] on div "+1" at bounding box center [623, 513] width 18 height 20
click at [640, 511] on div at bounding box center [641, 513] width 6 height 4
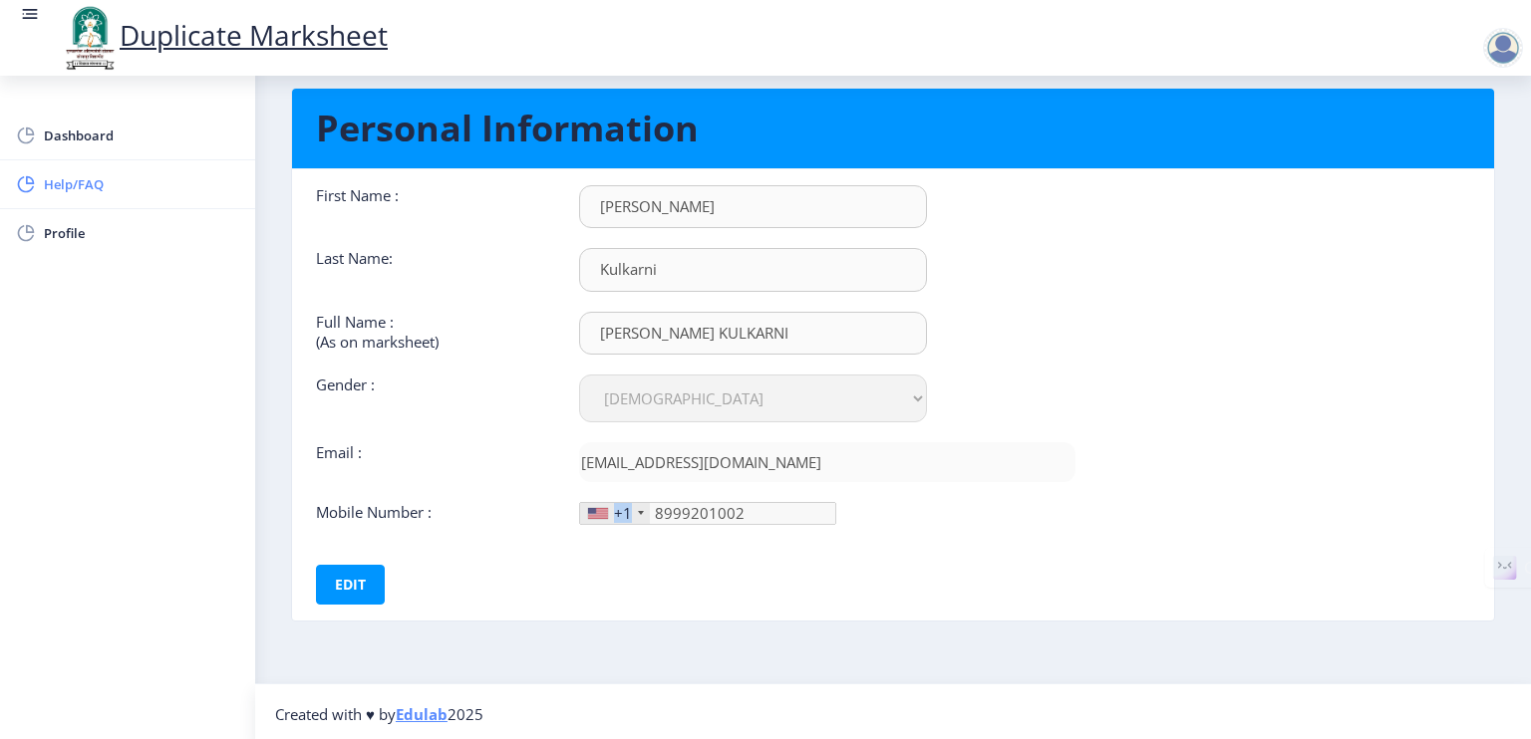
click at [65, 178] on span "Help/FAQ" at bounding box center [141, 184] width 195 height 24
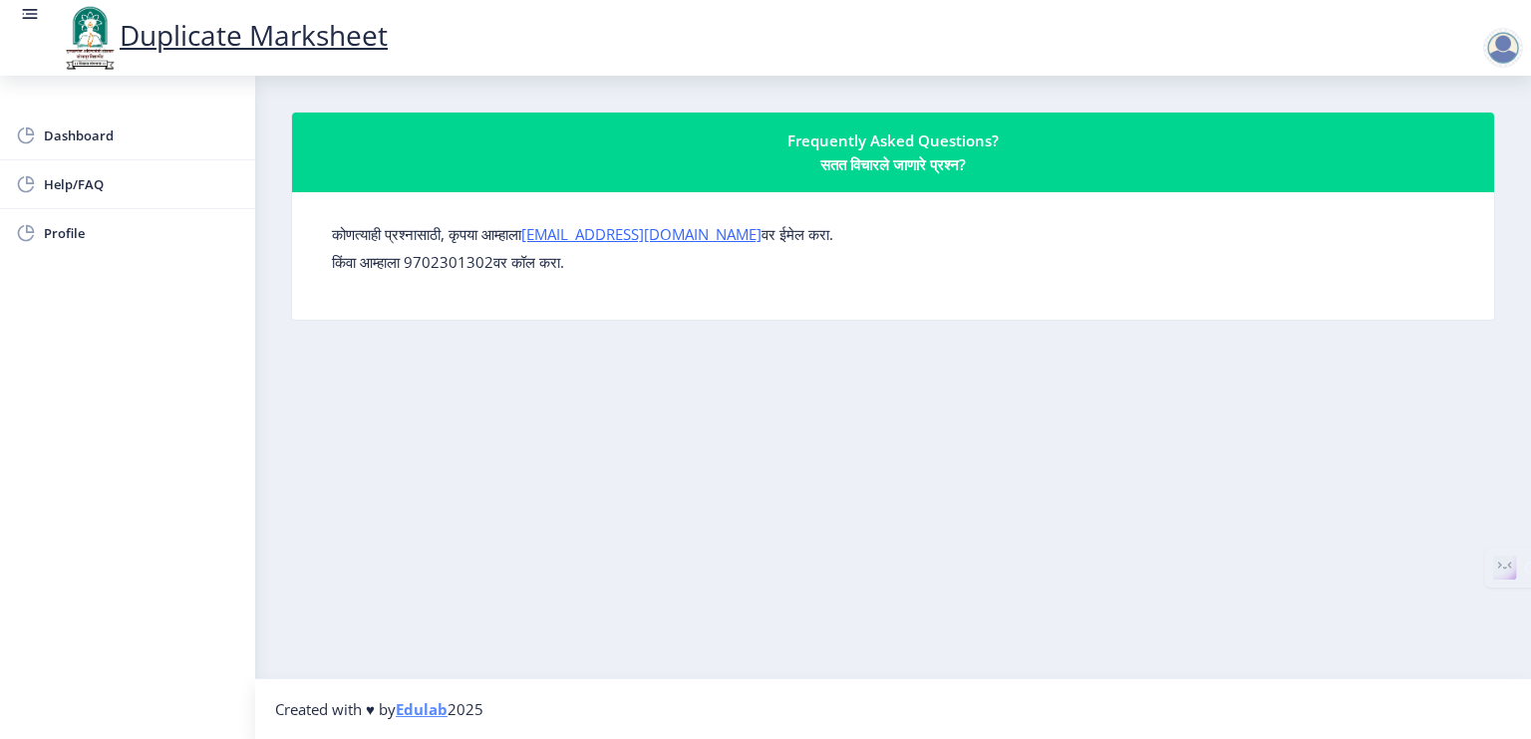
click at [30, 24] on rect at bounding box center [30, 14] width 20 height 20
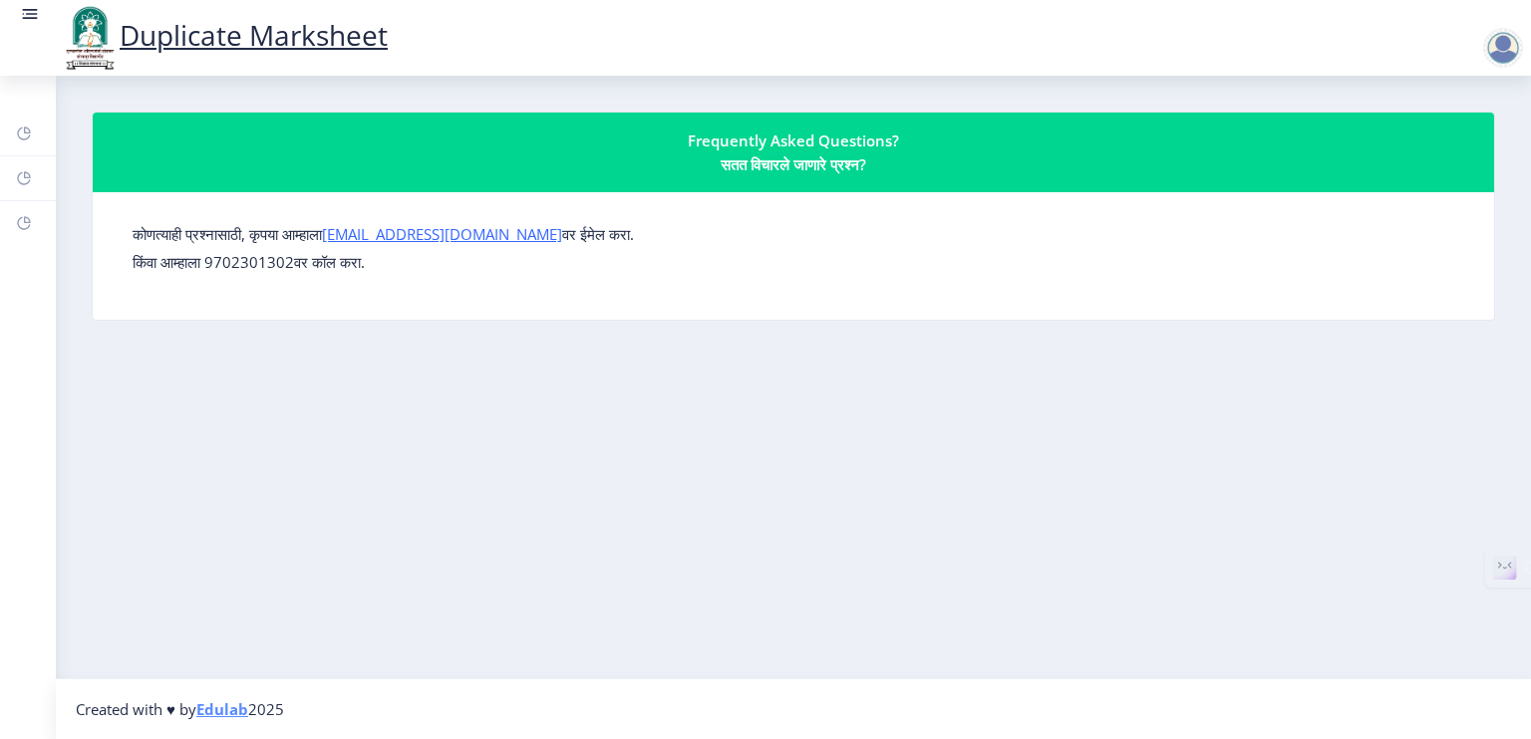
click at [30, 24] on rect at bounding box center [30, 14] width 20 height 20
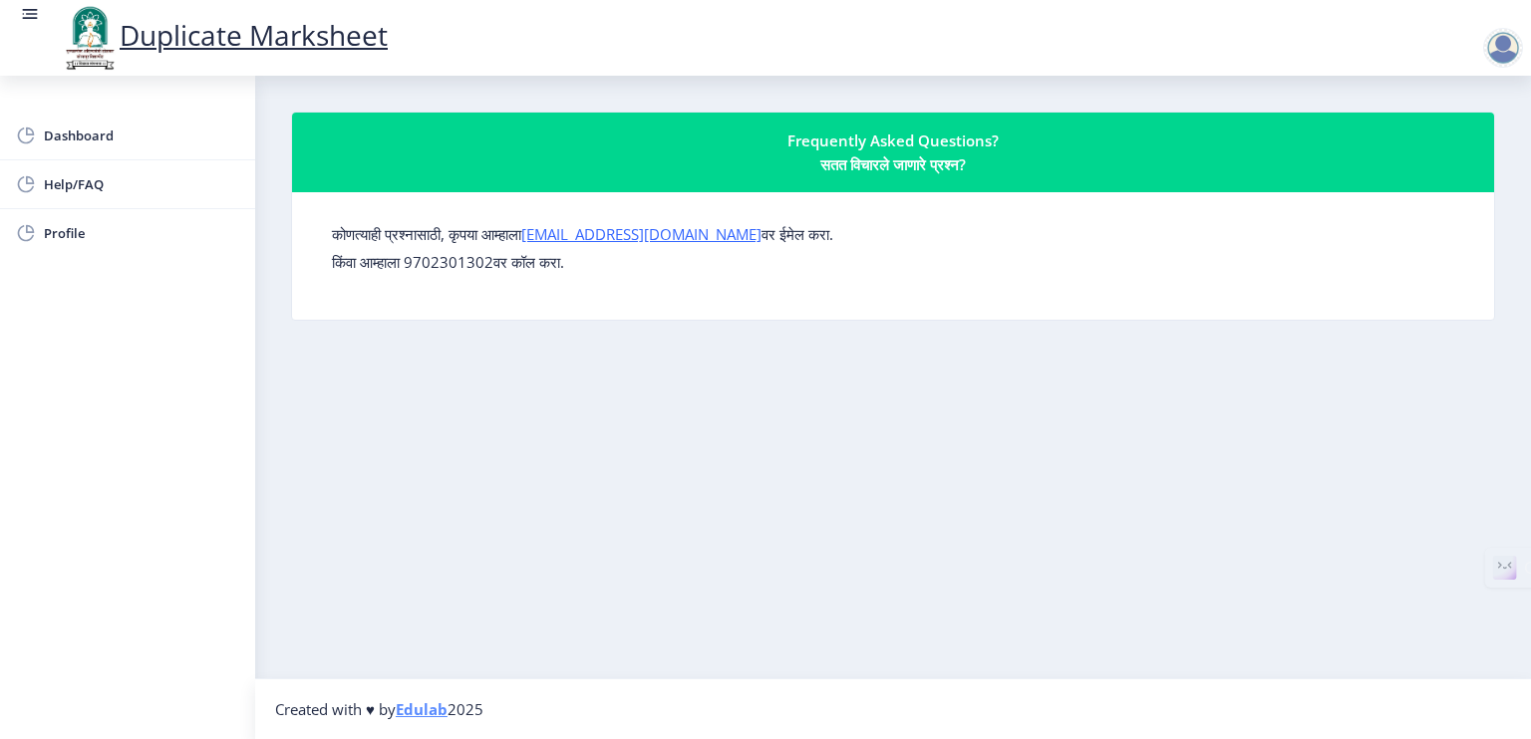
click at [180, 37] on link "Duplicate Marksheet" at bounding box center [224, 35] width 328 height 38
click at [1504, 51] on div at bounding box center [1503, 48] width 40 height 40
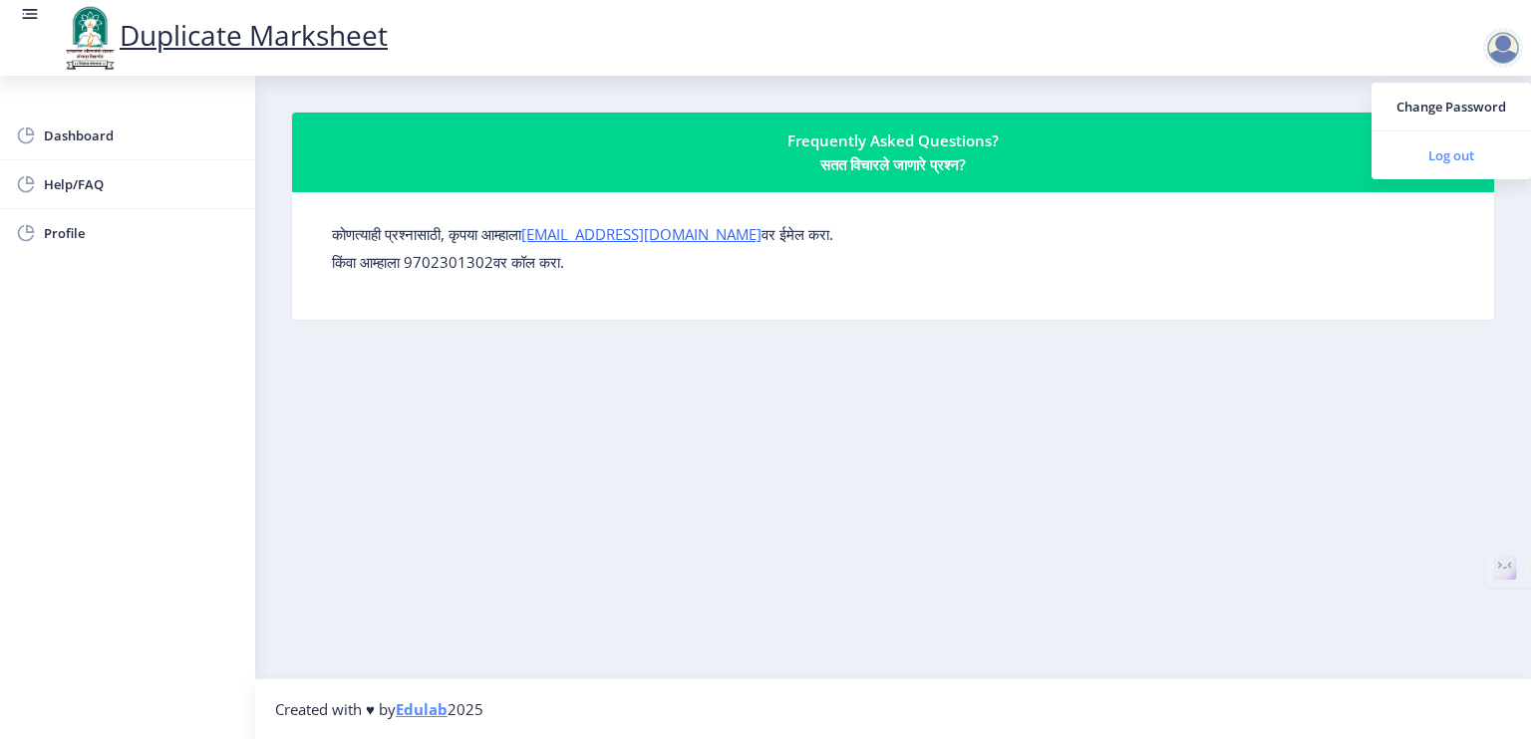
click at [1453, 163] on span "Log out" at bounding box center [1451, 156] width 128 height 24
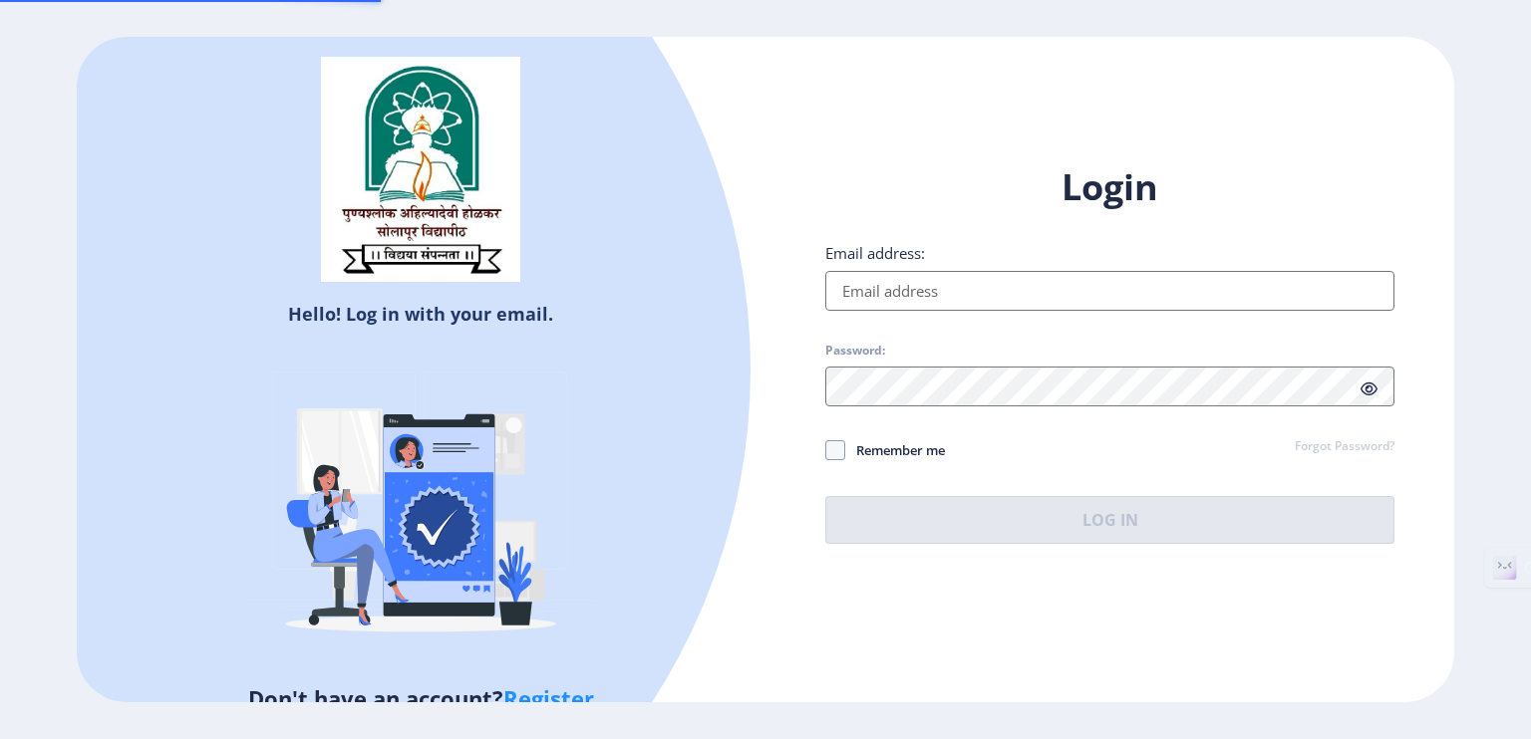
type input "[EMAIL_ADDRESS][DOMAIN_NAME]"
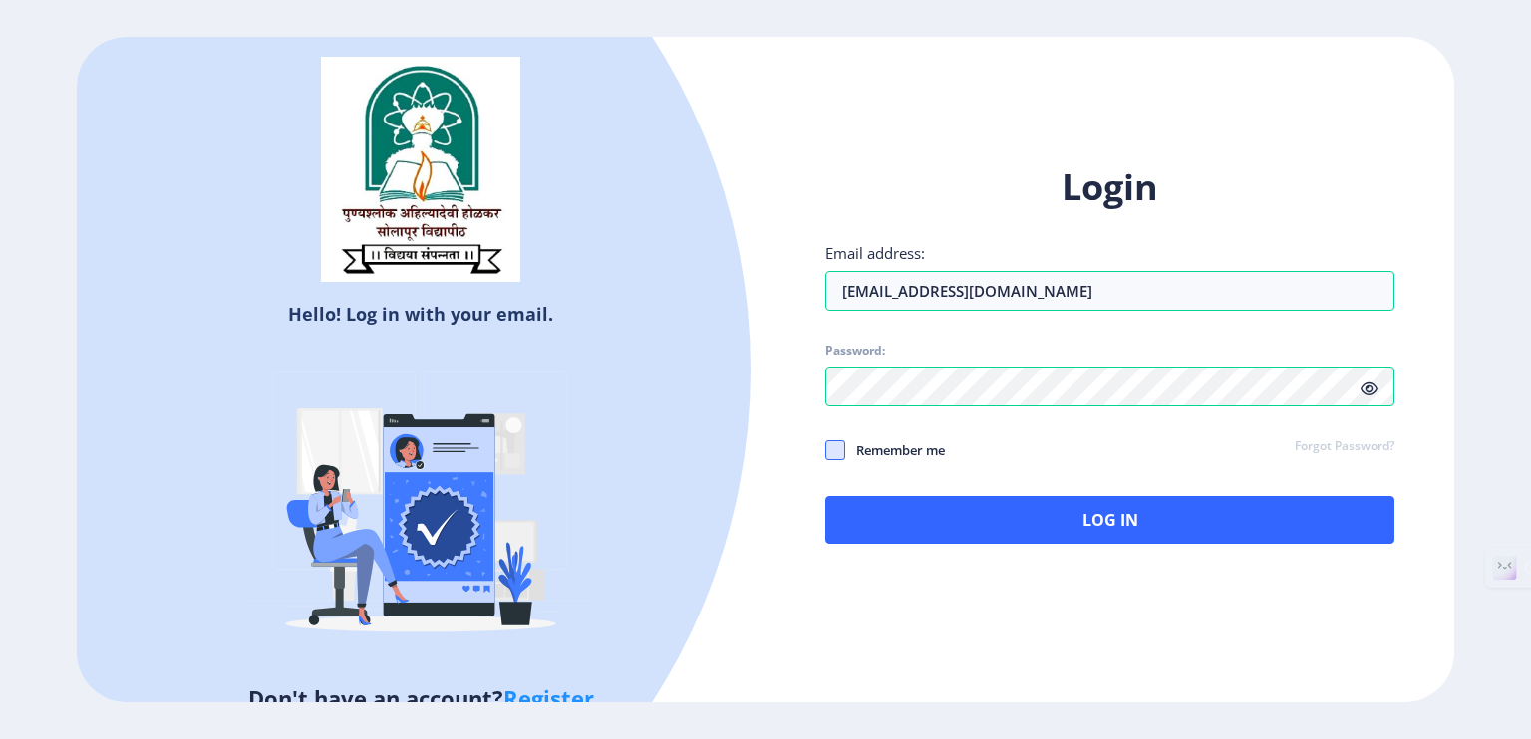
click at [831, 450] on span at bounding box center [835, 451] width 20 height 20
click at [826, 450] on input "Remember me" at bounding box center [825, 449] width 1 height 1
checkbox input "true"
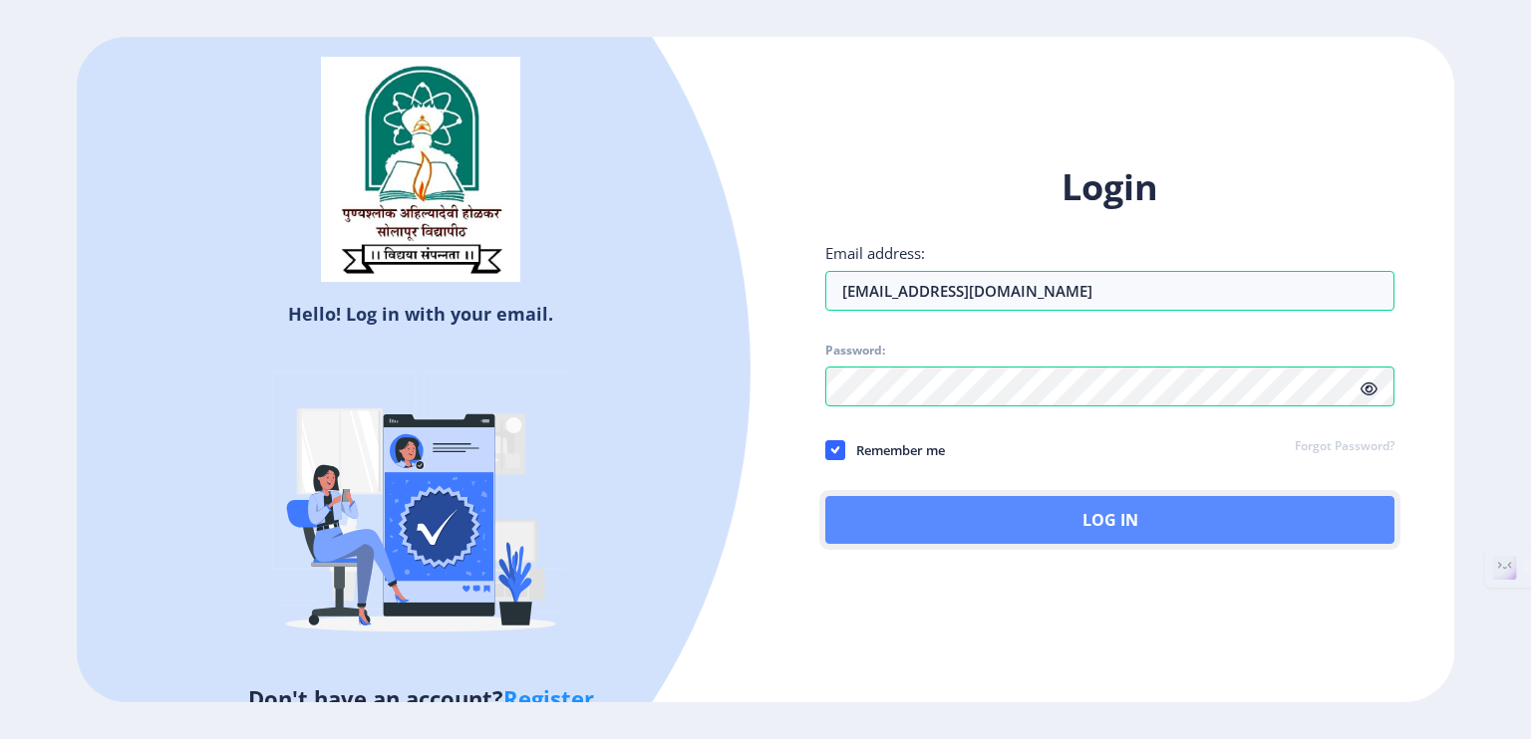
click at [924, 511] on button "Log In" at bounding box center [1109, 520] width 569 height 48
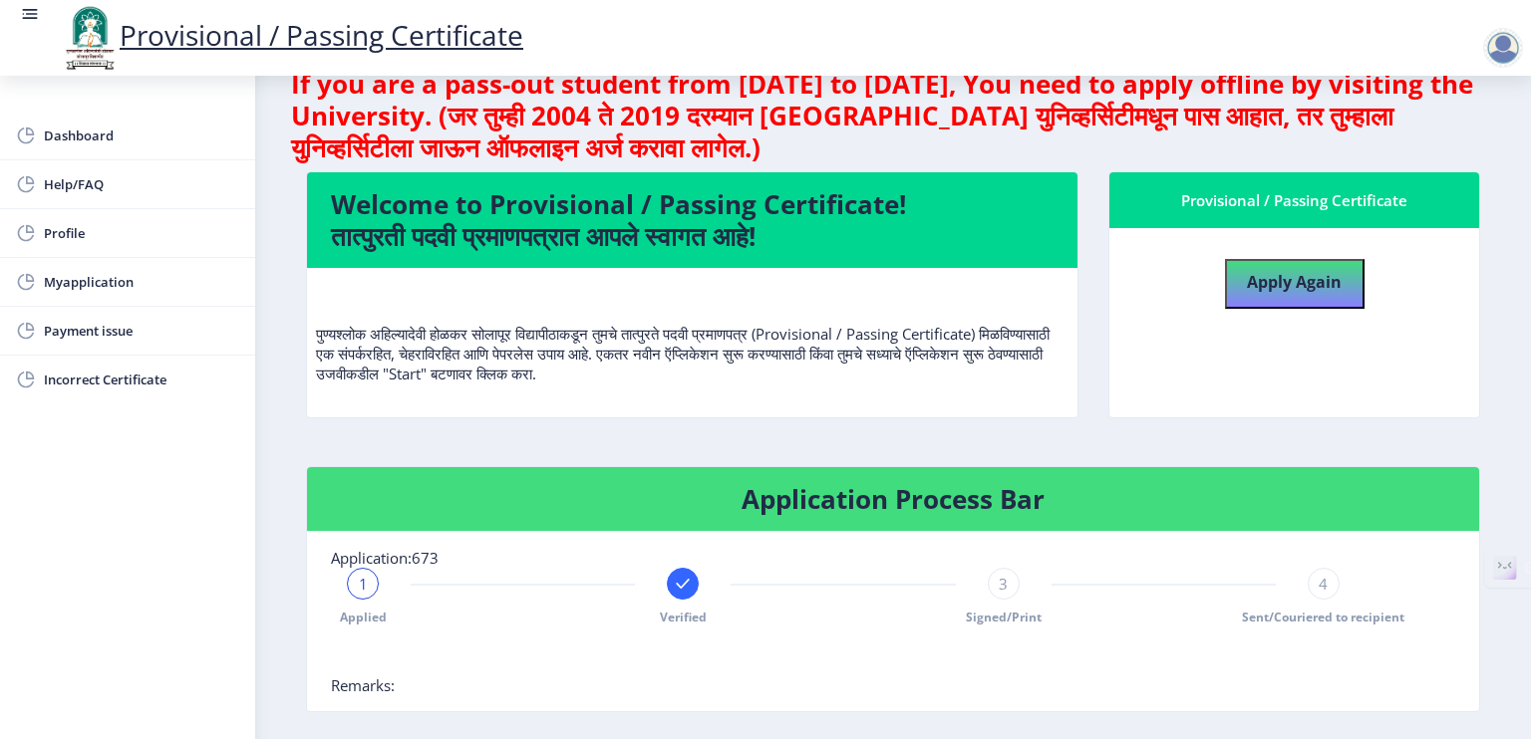
scroll to position [32, 0]
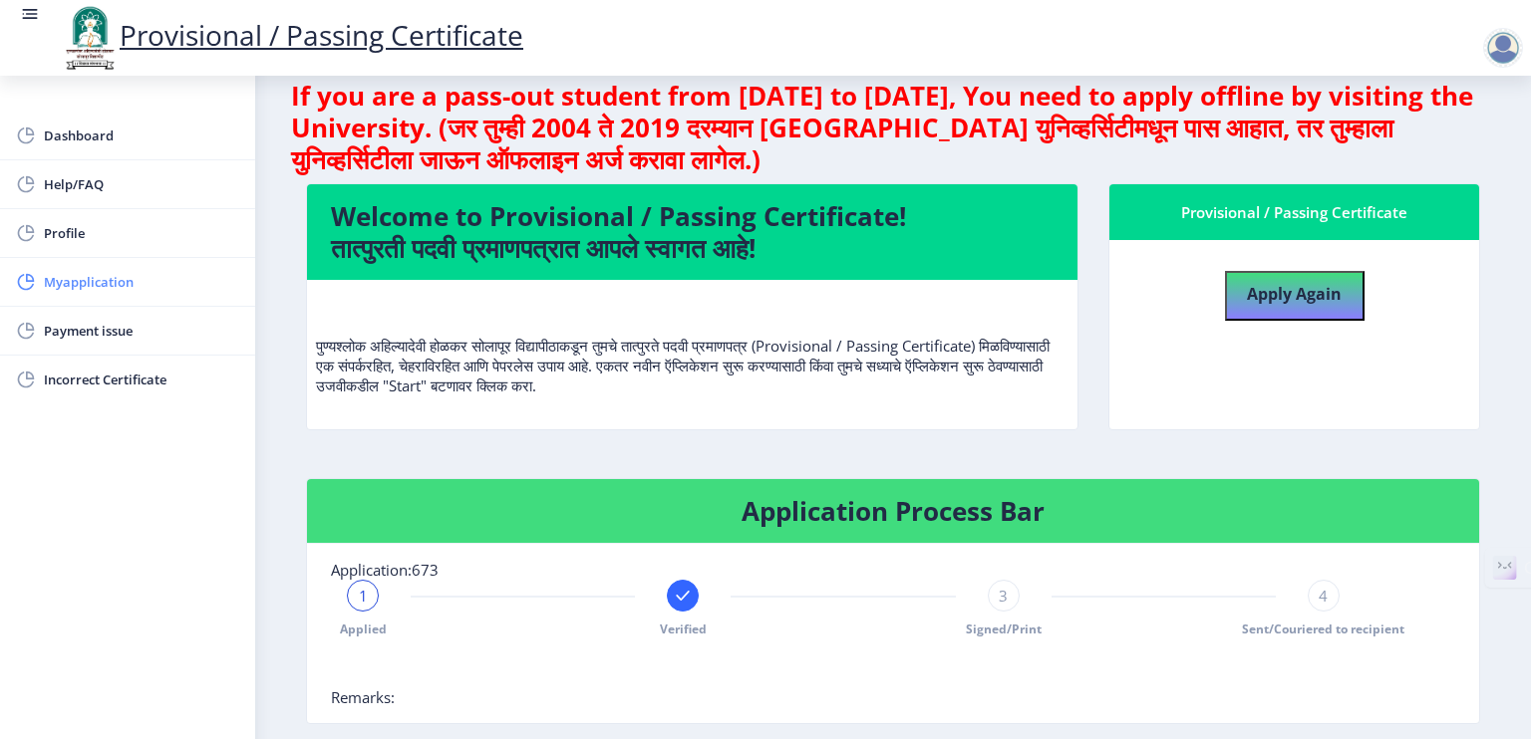
click at [90, 290] on span "Myapplication" at bounding box center [141, 282] width 195 height 24
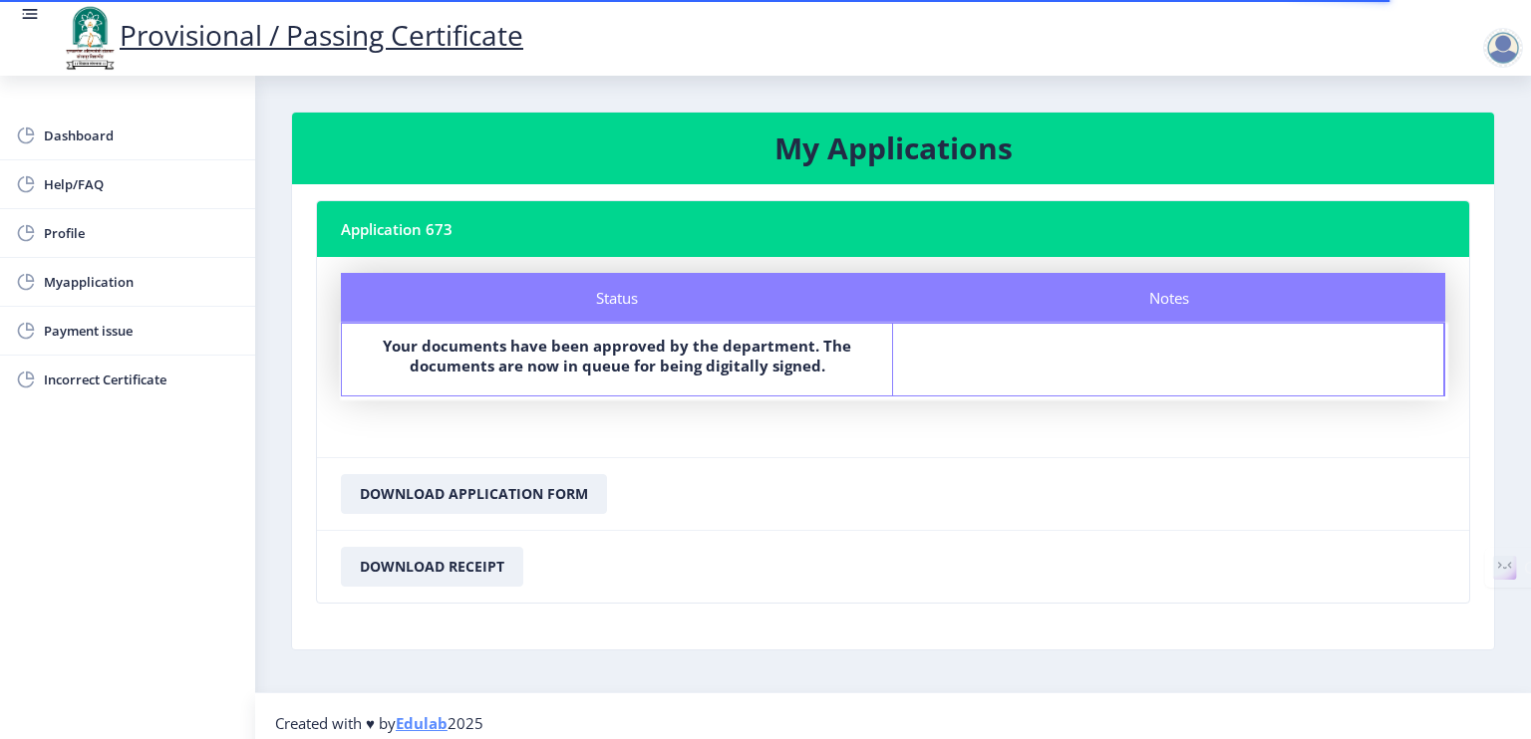
scroll to position [11, 0]
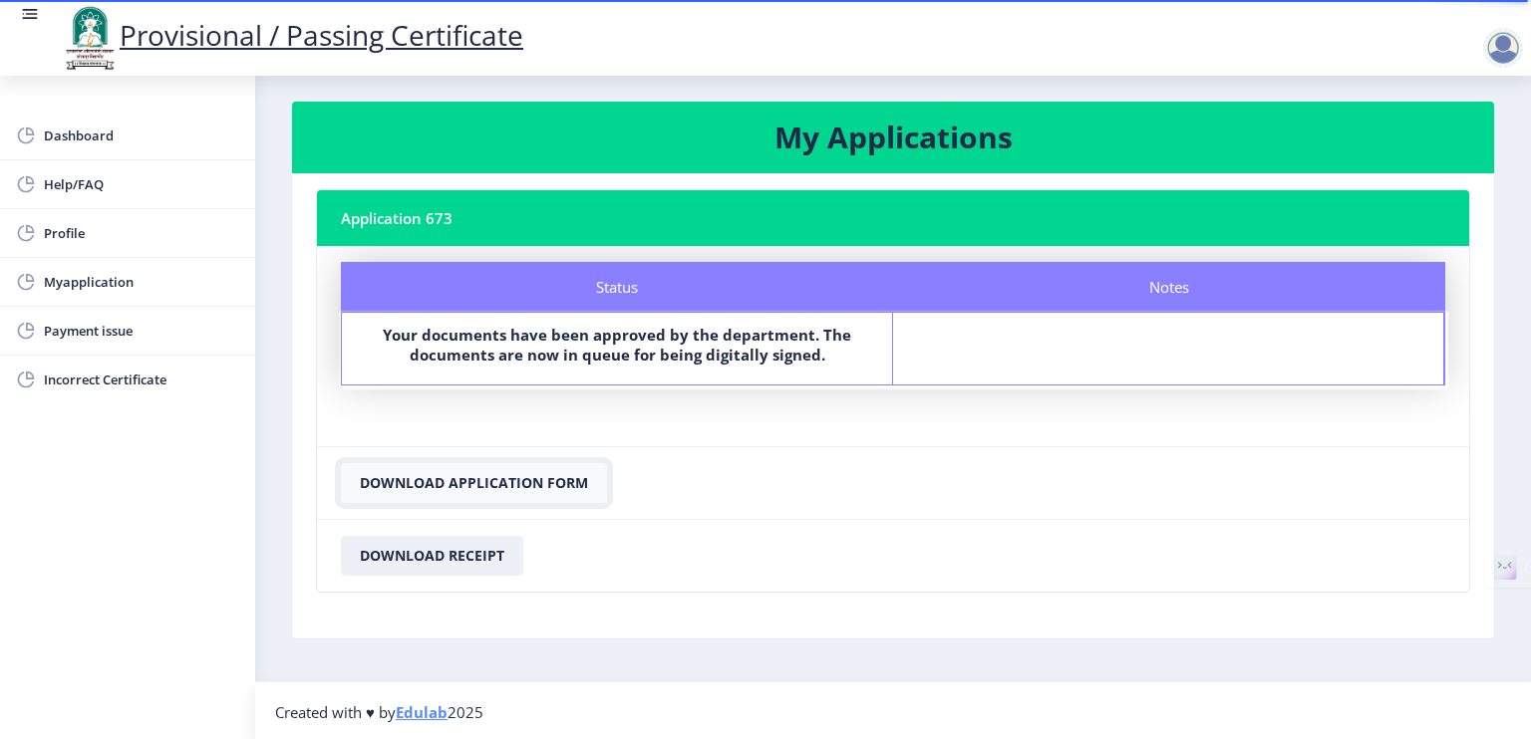
click at [506, 482] on button "Download Application Form" at bounding box center [474, 483] width 266 height 40
click at [90, 284] on span "Myapplication" at bounding box center [141, 282] width 195 height 24
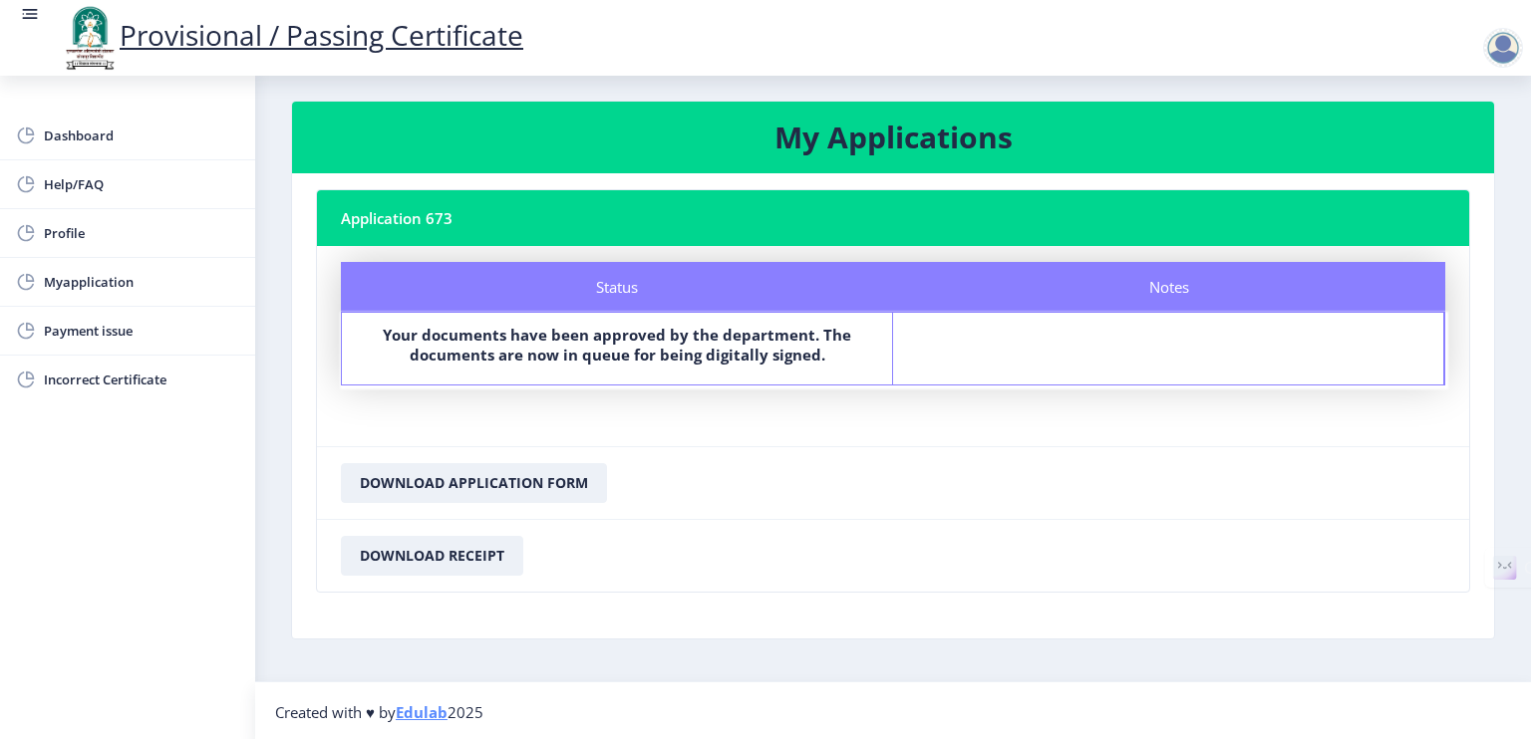
scroll to position [0, 0]
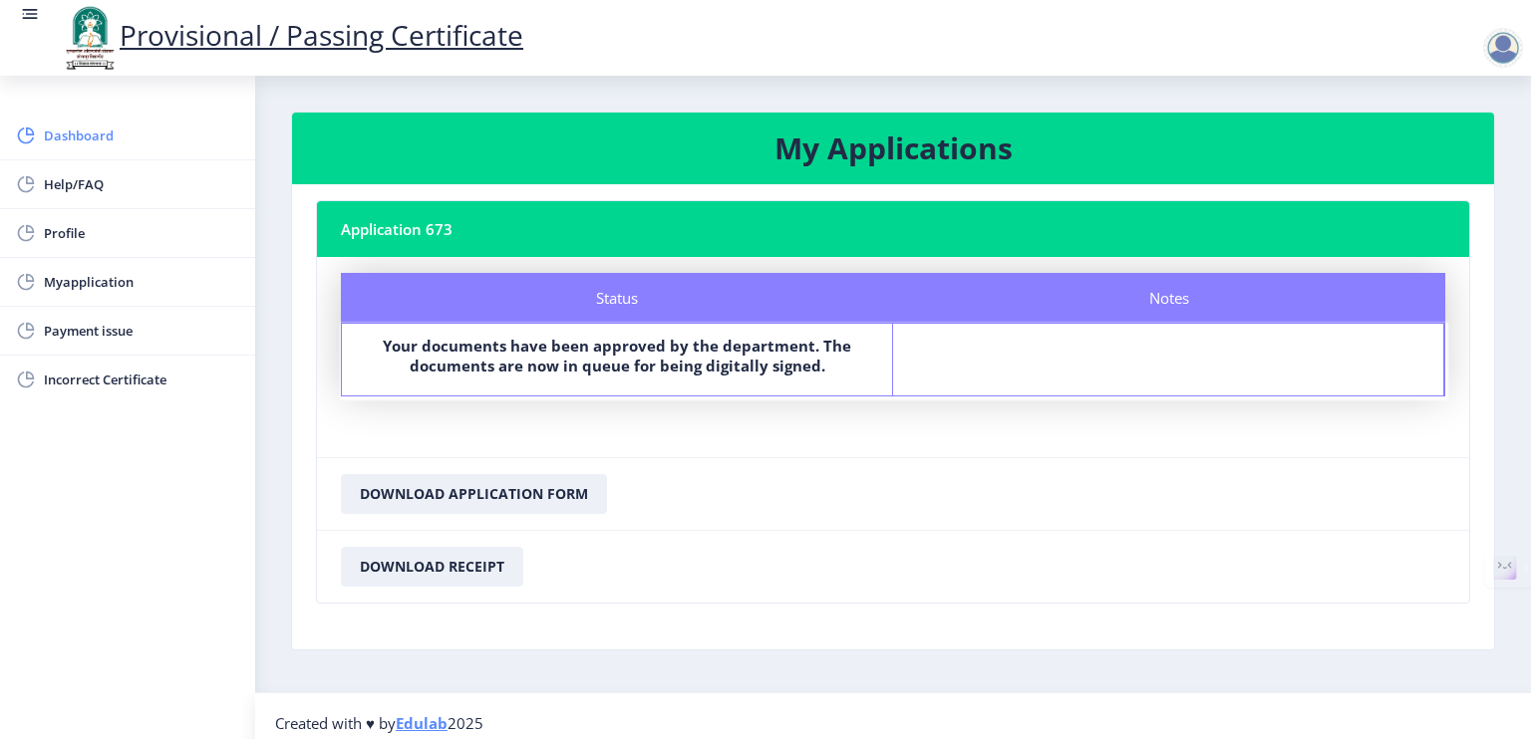
click at [48, 135] on span "Dashboard" at bounding box center [141, 136] width 195 height 24
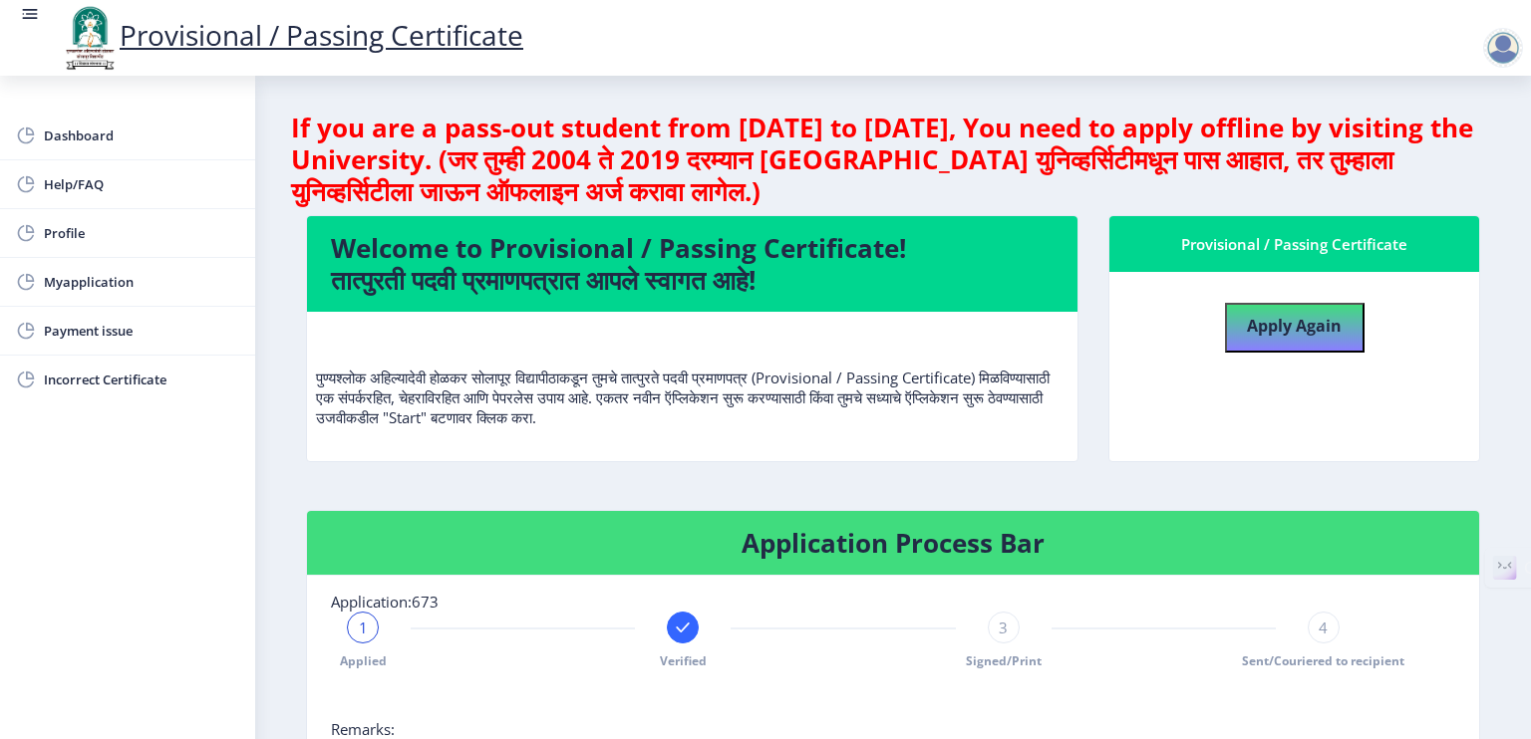
click at [1499, 42] on div at bounding box center [1503, 48] width 40 height 40
click at [1439, 158] on span "Log out" at bounding box center [1451, 156] width 128 height 24
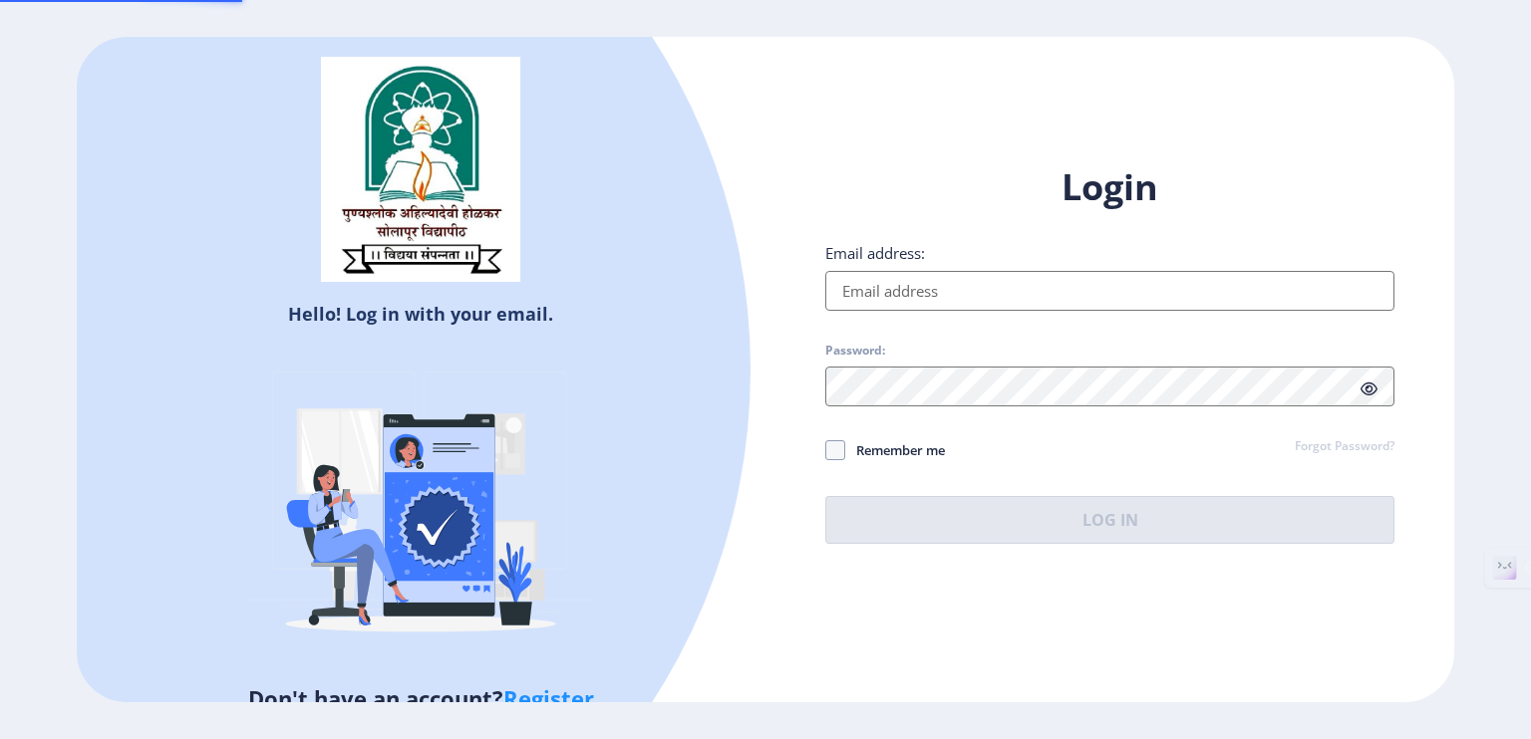
type input "[EMAIL_ADDRESS][DOMAIN_NAME]"
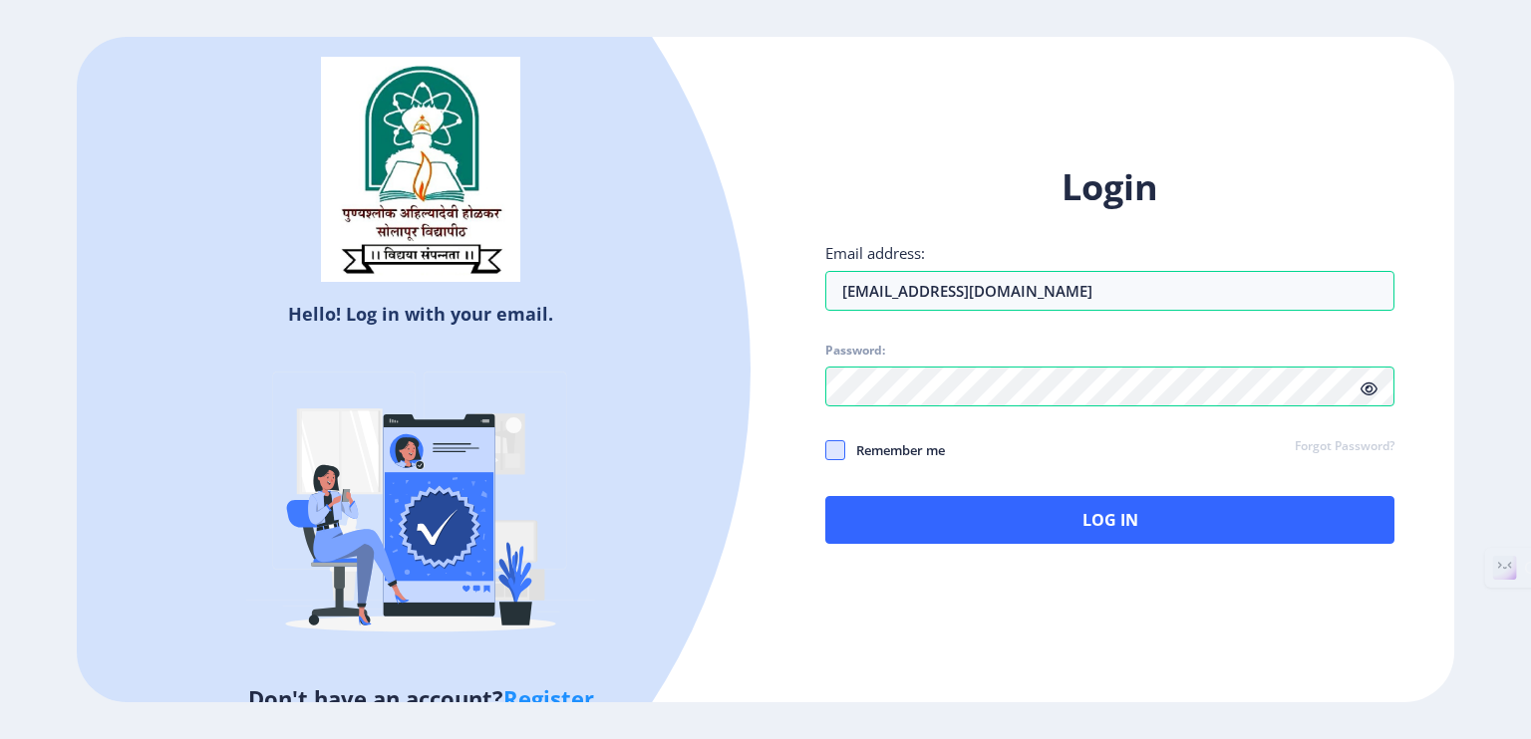
click at [838, 449] on span at bounding box center [835, 451] width 20 height 20
click at [826, 449] on input "Remember me" at bounding box center [825, 449] width 1 height 1
checkbox input "true"
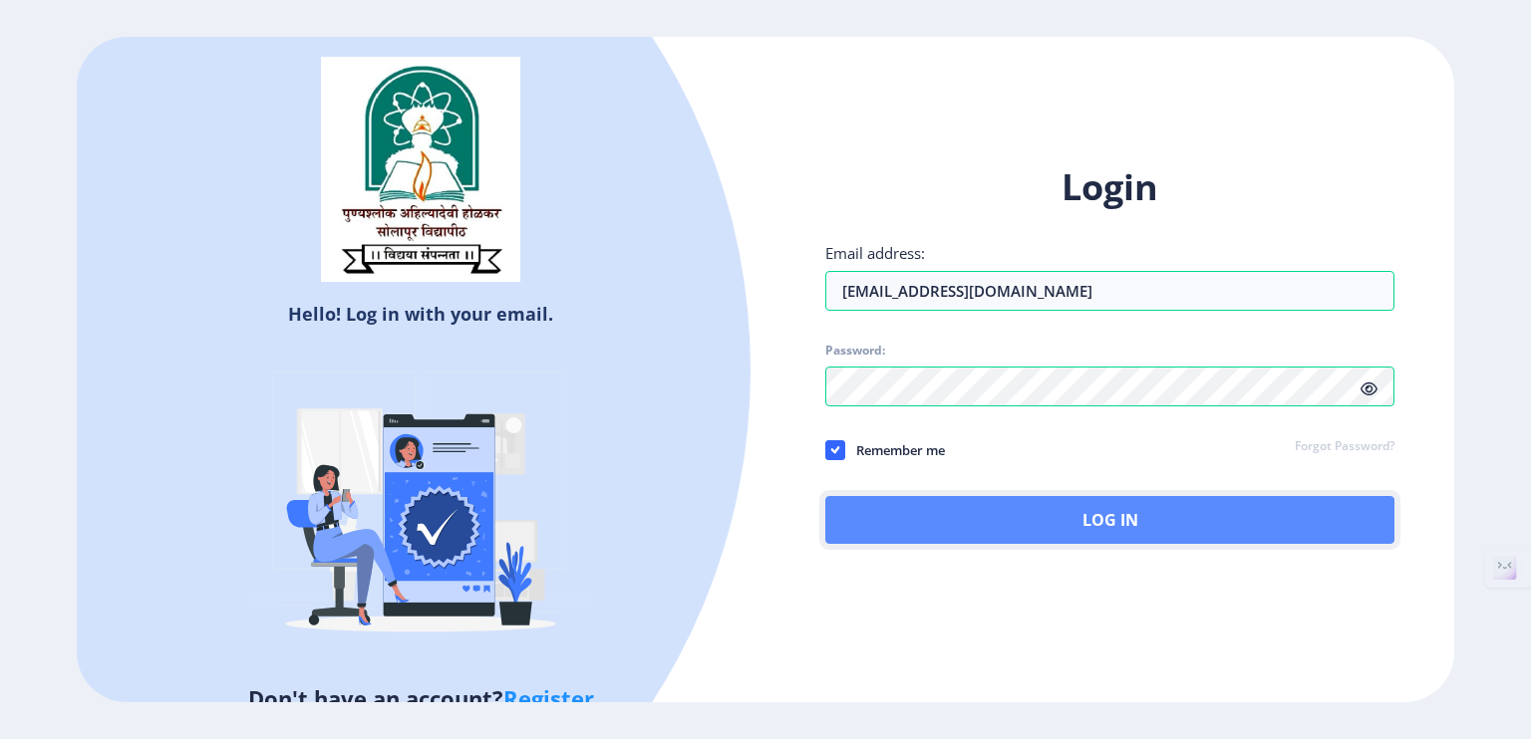
click at [1031, 529] on button "Log In" at bounding box center [1109, 520] width 569 height 48
